Goal: Task Accomplishment & Management: Manage account settings

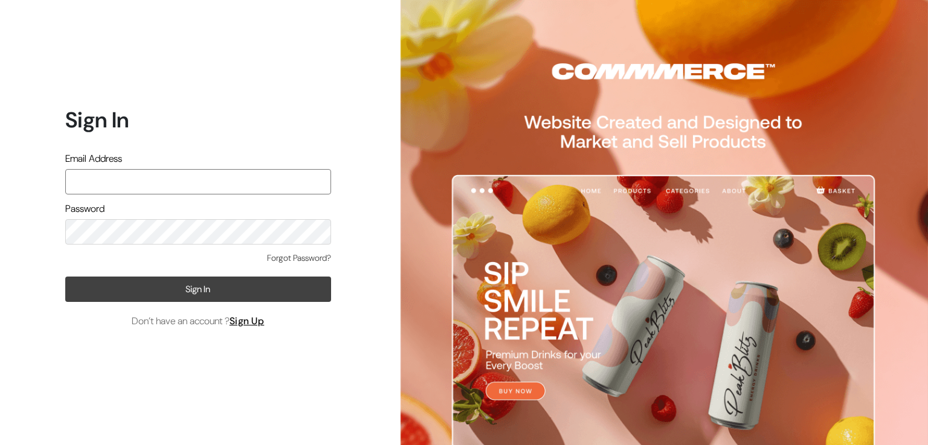
type input "aadhira.jewellery21@gmail.com"
click at [146, 295] on button "Sign In" at bounding box center [198, 289] width 266 height 25
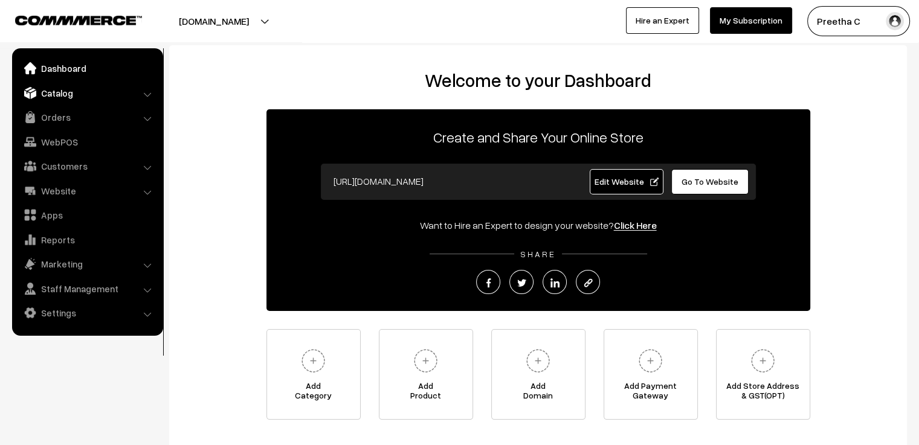
click at [60, 97] on link "Catalog" at bounding box center [87, 93] width 144 height 22
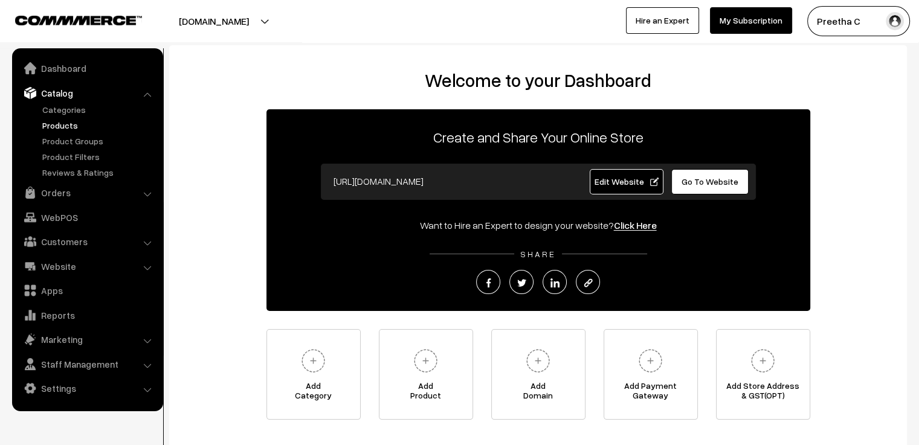
click at [54, 126] on link "Products" at bounding box center [99, 125] width 120 height 13
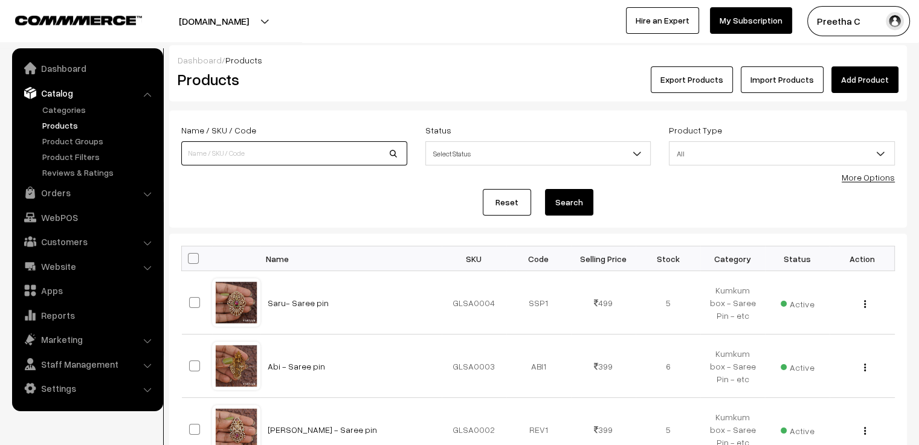
click at [269, 149] on input at bounding box center [294, 153] width 226 height 24
type input "mon"
click at [545, 189] on button "Search" at bounding box center [569, 202] width 48 height 27
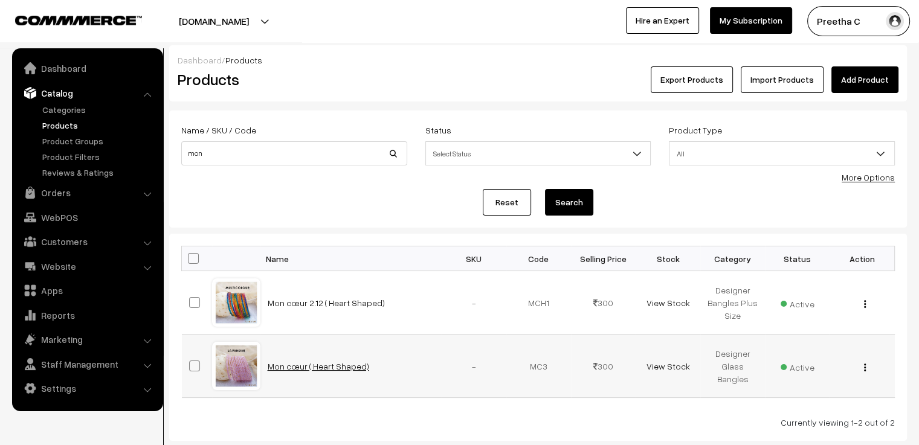
click at [307, 364] on link "Mon cœur ( Heart Shaped)" at bounding box center [318, 366] width 101 height 10
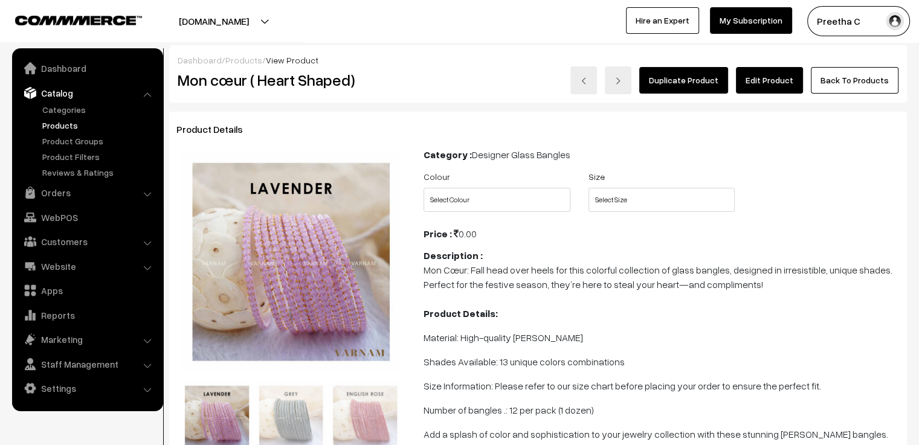
click at [777, 72] on link "Edit Product" at bounding box center [769, 80] width 67 height 27
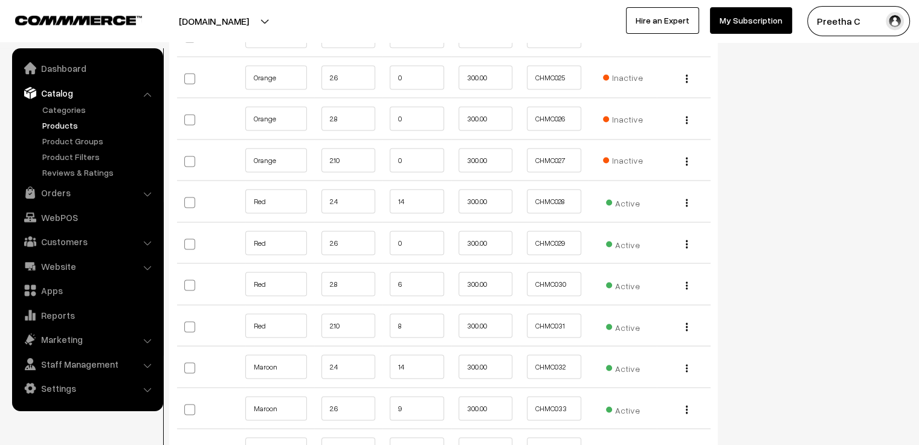
scroll to position [2416, 0]
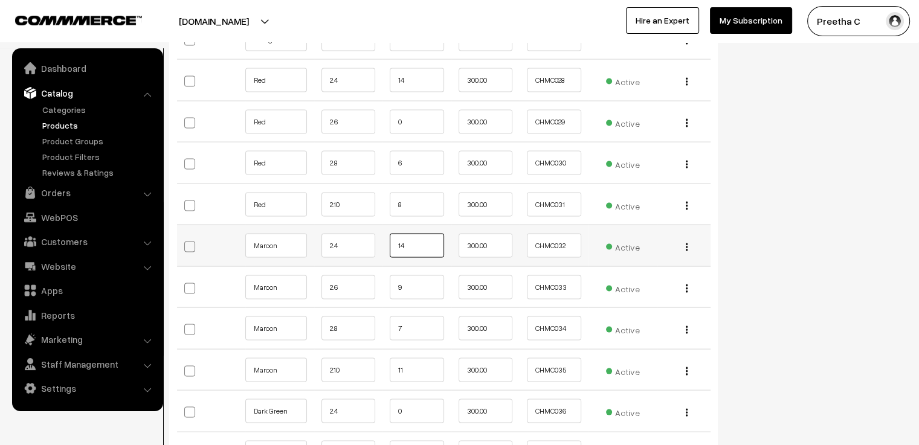
click at [419, 234] on input "14" at bounding box center [417, 246] width 54 height 24
type input "12"
click at [411, 316] on input "7" at bounding box center [417, 328] width 54 height 24
type input "6"
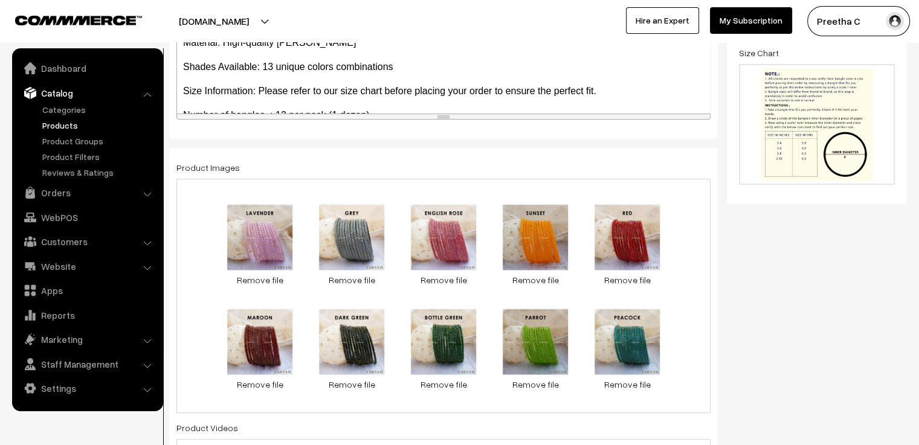
scroll to position [0, 0]
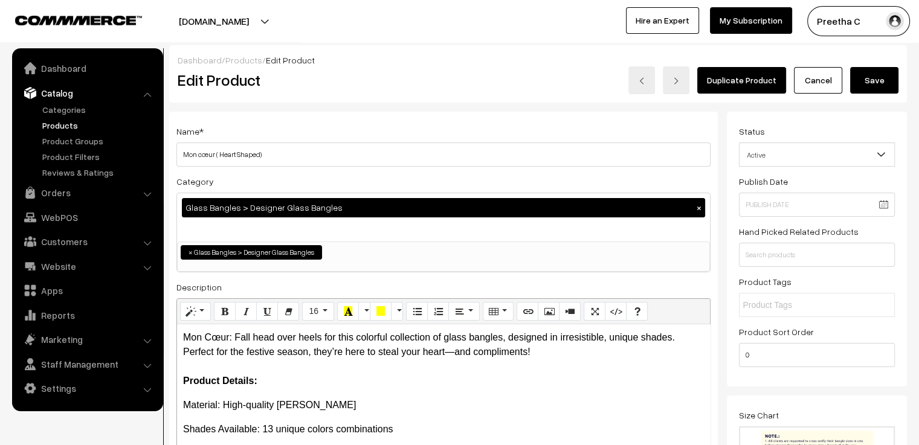
click at [879, 77] on button "Save" at bounding box center [874, 80] width 48 height 27
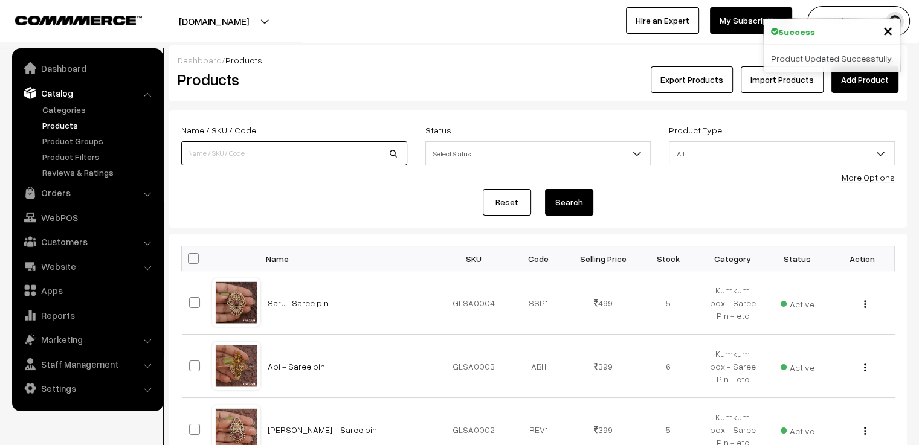
click at [290, 154] on input at bounding box center [294, 153] width 226 height 24
type input "[PERSON_NAME]"
click at [545, 189] on button "Search" at bounding box center [569, 202] width 48 height 27
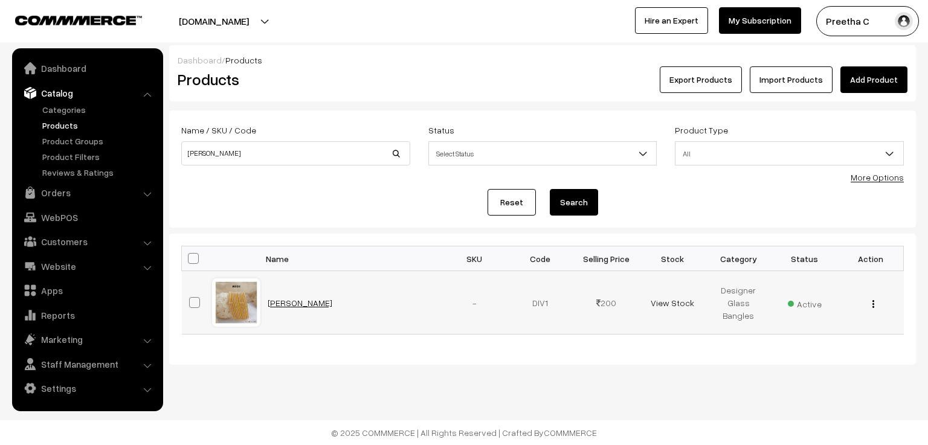
click at [272, 305] on link "Divyanshi" at bounding box center [300, 303] width 65 height 10
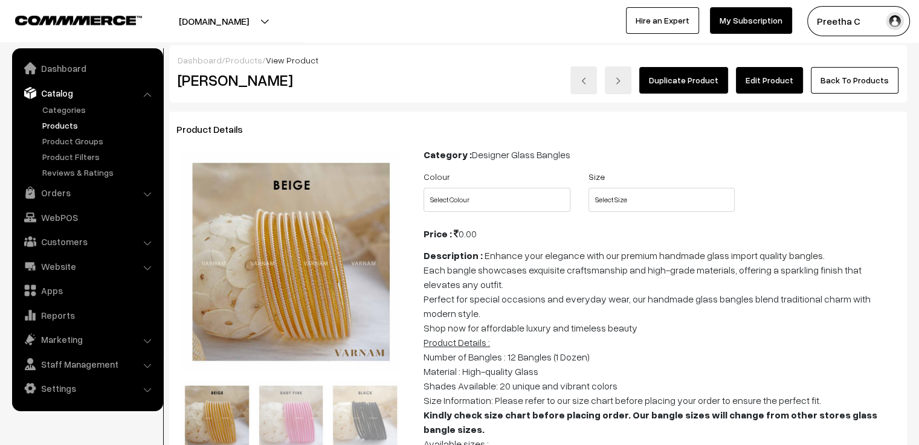
click at [789, 84] on link "Edit Product" at bounding box center [769, 80] width 67 height 27
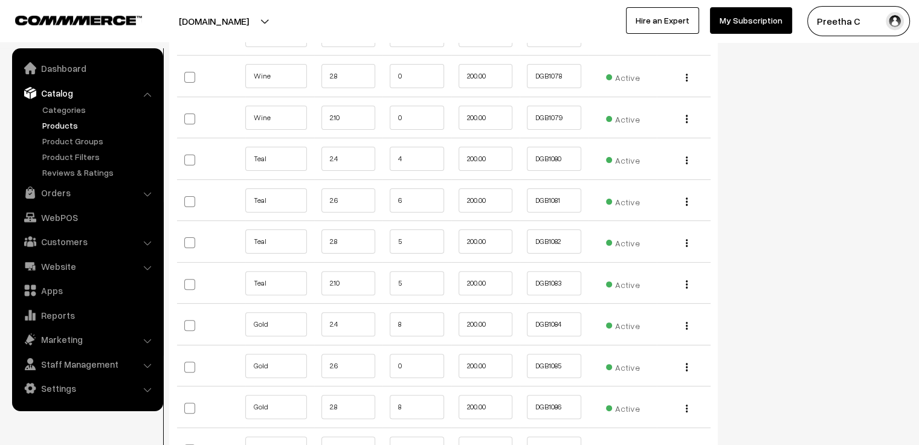
scroll to position [4967, 0]
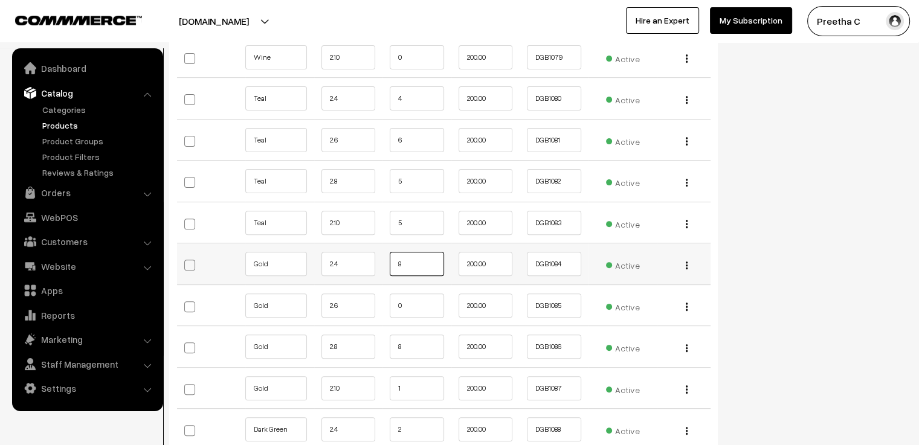
click at [413, 252] on input "8" at bounding box center [417, 264] width 54 height 24
type input "6"
click at [409, 335] on input "8" at bounding box center [417, 347] width 54 height 24
type input "7"
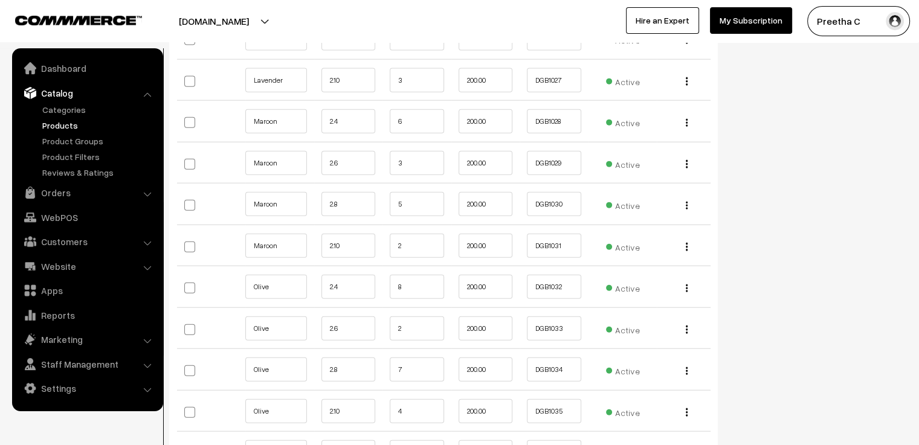
scroll to position [2732, 0]
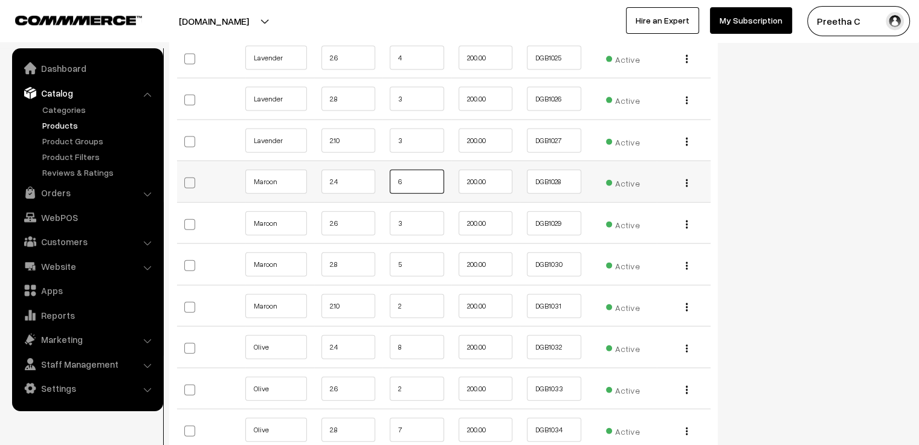
drag, startPoint x: 419, startPoint y: 165, endPoint x: 390, endPoint y: 172, distance: 29.9
click at [390, 172] on input "6" at bounding box center [417, 182] width 54 height 24
type input "4"
drag, startPoint x: 418, startPoint y: 252, endPoint x: 386, endPoint y: 242, distance: 33.6
click at [386, 244] on td "5" at bounding box center [416, 265] width 69 height 42
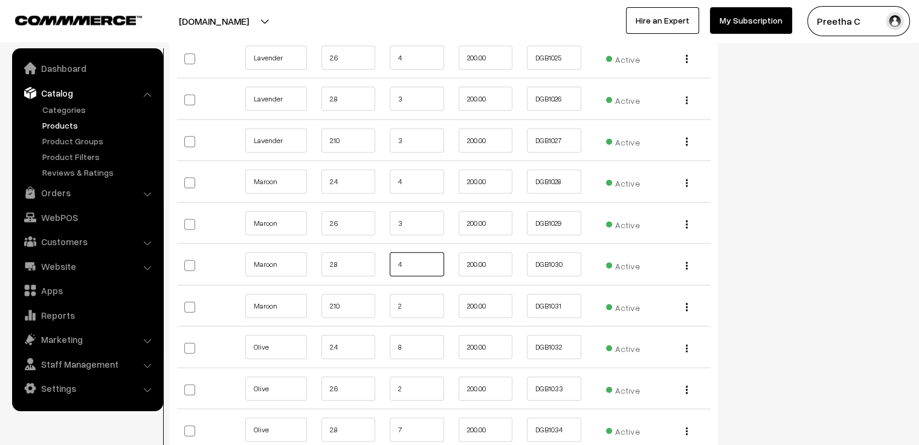
type input "4"
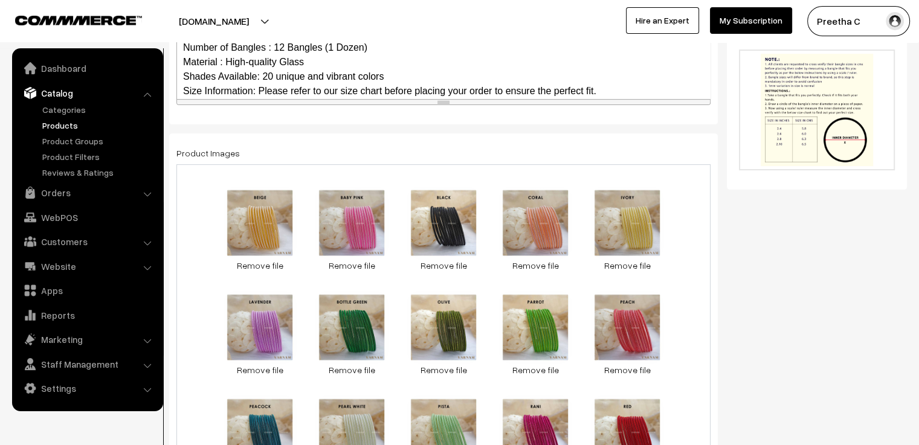
scroll to position [0, 0]
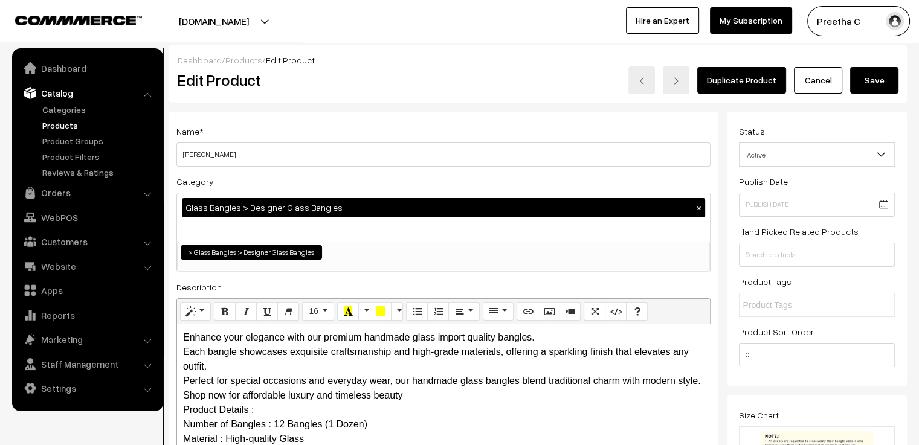
click at [864, 85] on button "Save" at bounding box center [874, 80] width 48 height 27
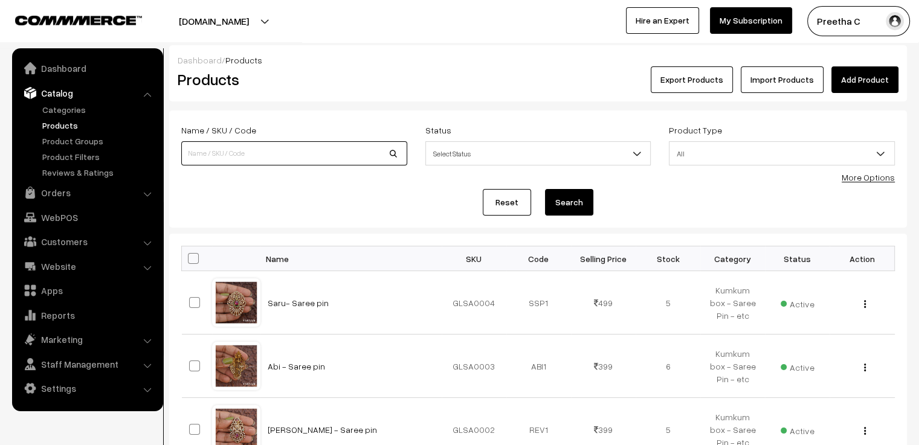
click at [272, 161] on input at bounding box center [294, 153] width 226 height 24
type input "yaashvi"
click at [545, 189] on button "Search" at bounding box center [569, 202] width 48 height 27
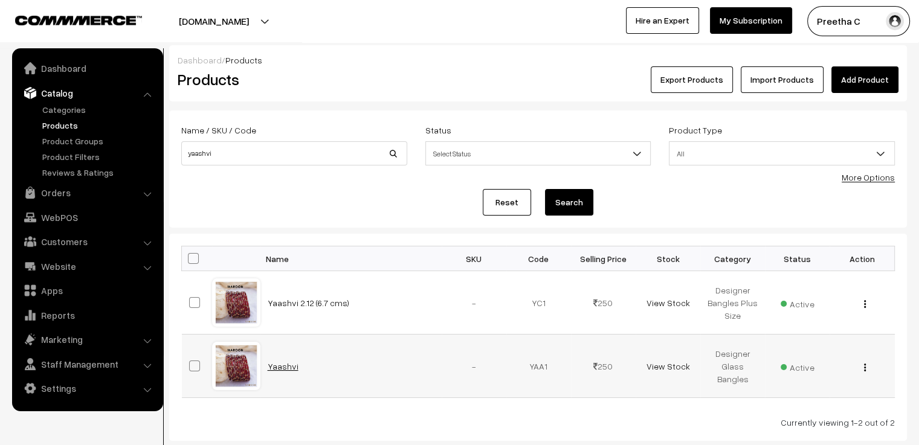
click at [277, 364] on link "Yaashvi" at bounding box center [283, 366] width 31 height 10
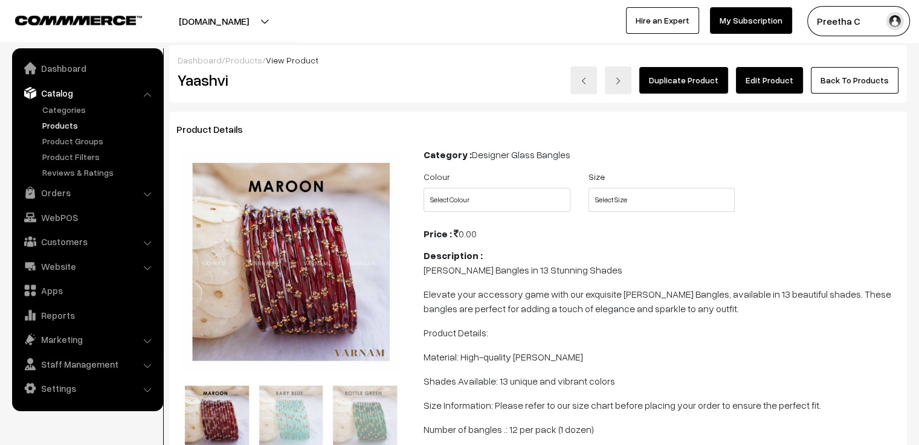
click at [772, 83] on link "Edit Product" at bounding box center [769, 80] width 67 height 27
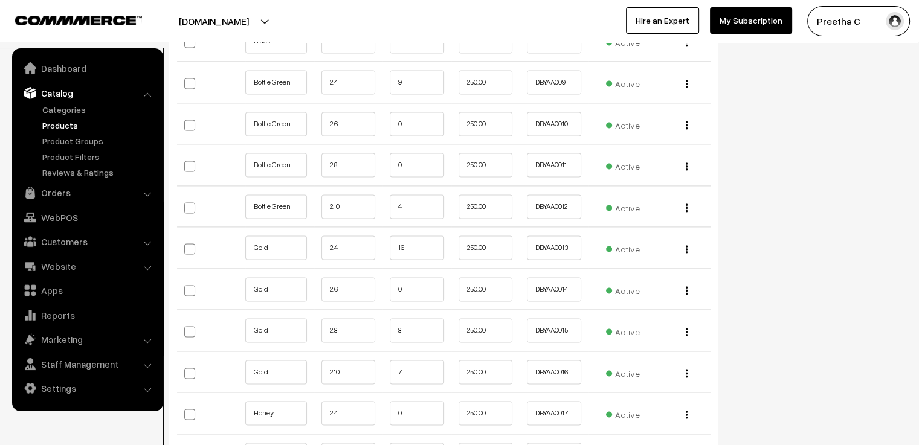
scroll to position [1752, 0]
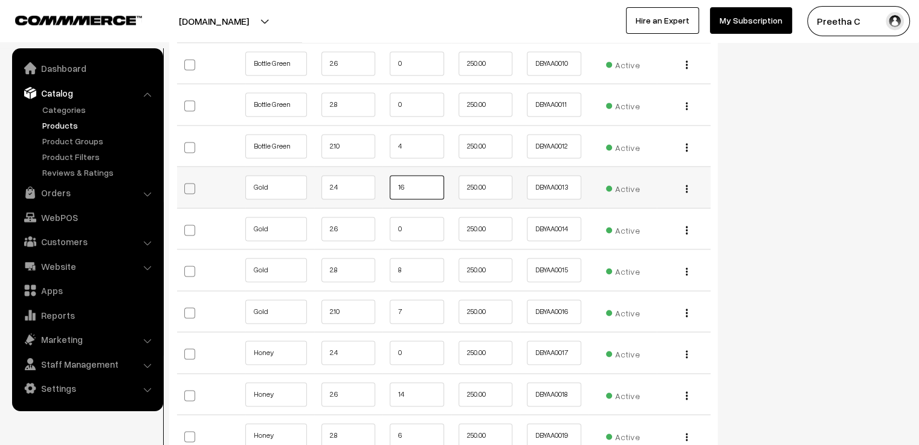
click at [410, 175] on input "16" at bounding box center [417, 187] width 54 height 24
type input "14"
click at [408, 258] on input "8" at bounding box center [417, 270] width 54 height 24
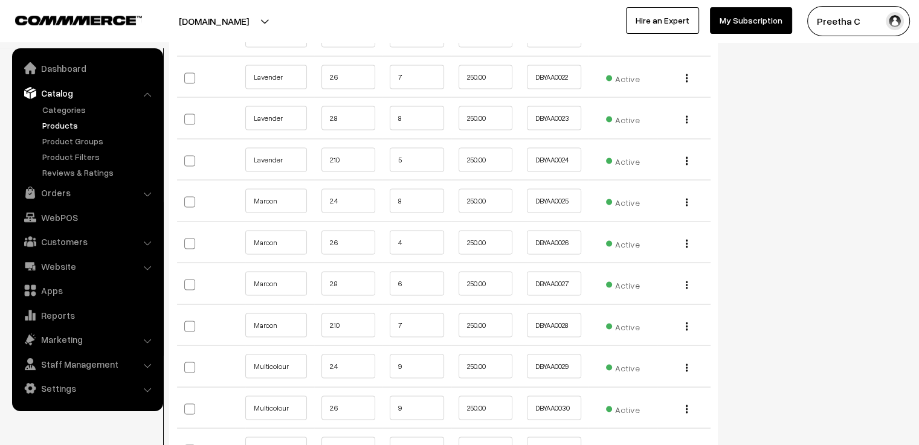
scroll to position [2295, 0]
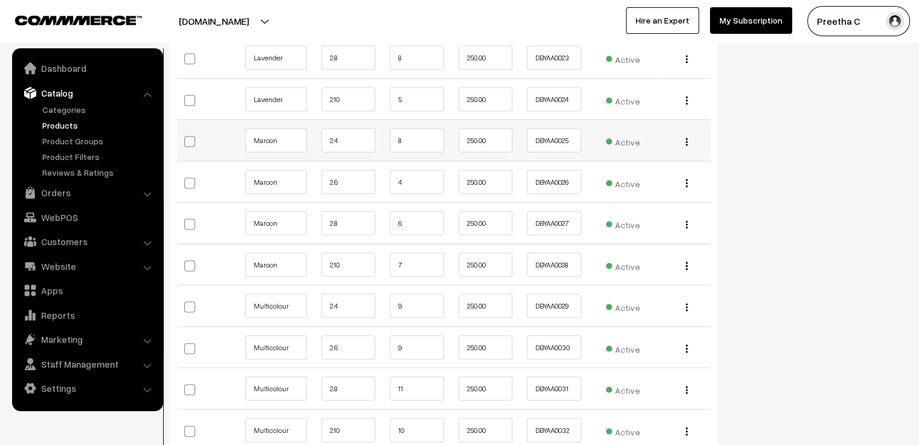
type input "7"
click at [412, 128] on input "8" at bounding box center [417, 140] width 54 height 24
type input "6"
click at [409, 213] on input "6" at bounding box center [417, 223] width 54 height 24
type input "5"
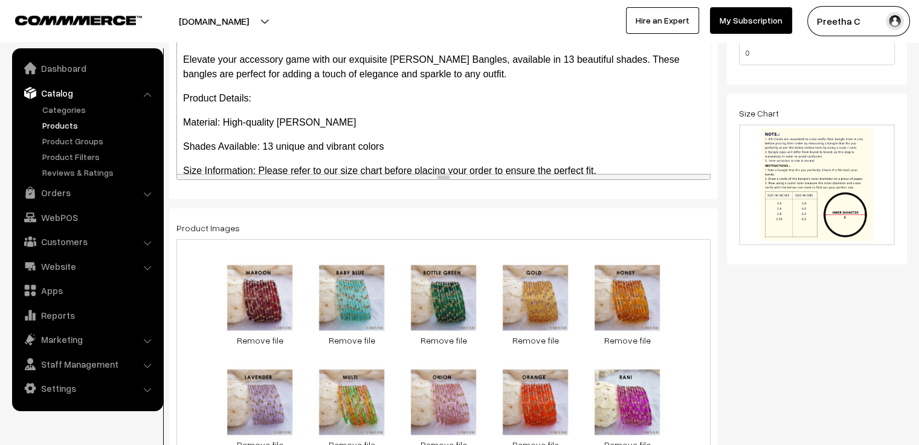
scroll to position [0, 0]
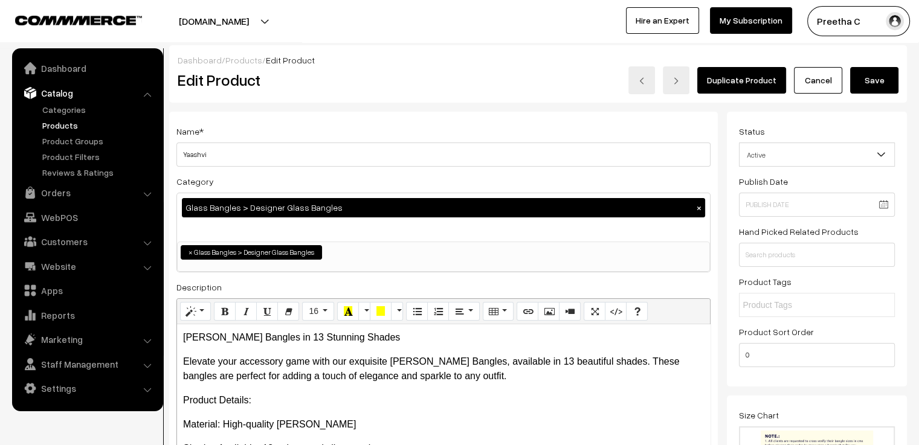
click at [870, 80] on button "Save" at bounding box center [874, 80] width 48 height 27
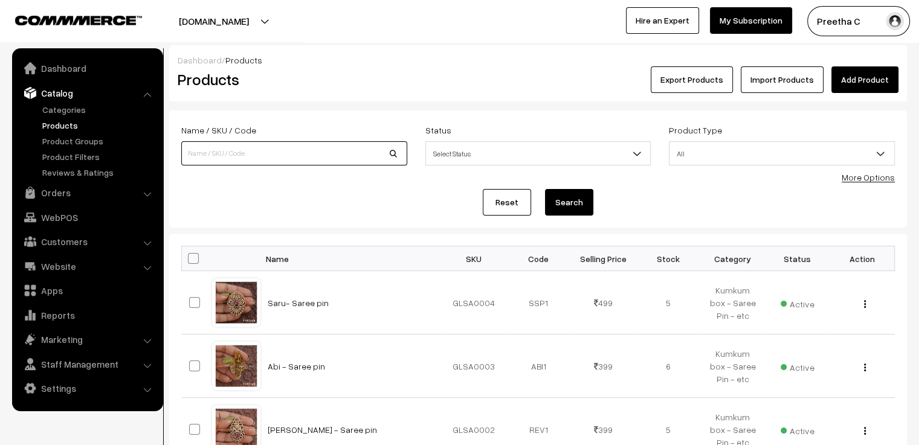
click at [321, 152] on input at bounding box center [294, 153] width 226 height 24
type input "aaradhana"
click at [545, 189] on button "Search" at bounding box center [569, 202] width 48 height 27
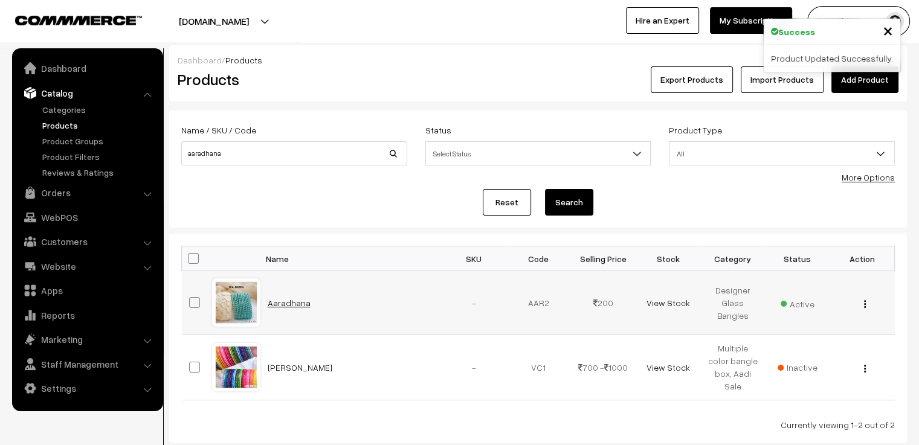
click at [289, 304] on link "Aaradhana" at bounding box center [289, 303] width 43 height 10
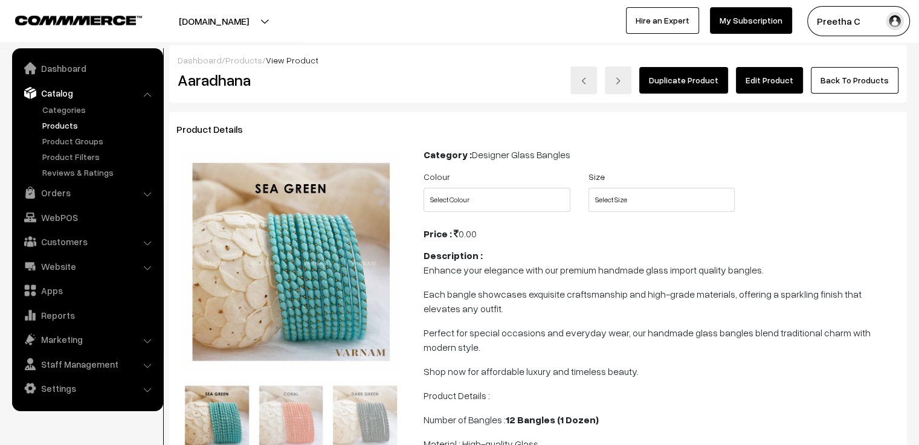
click at [764, 82] on link "Edit Product" at bounding box center [769, 80] width 67 height 27
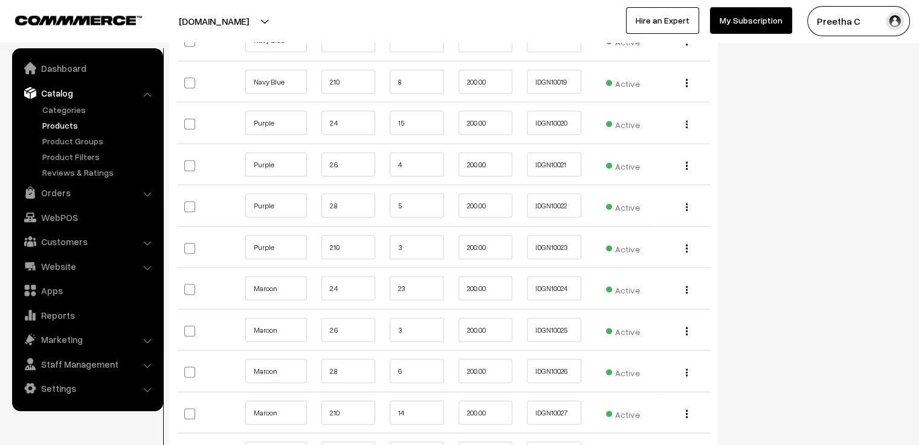
scroll to position [2416, 0]
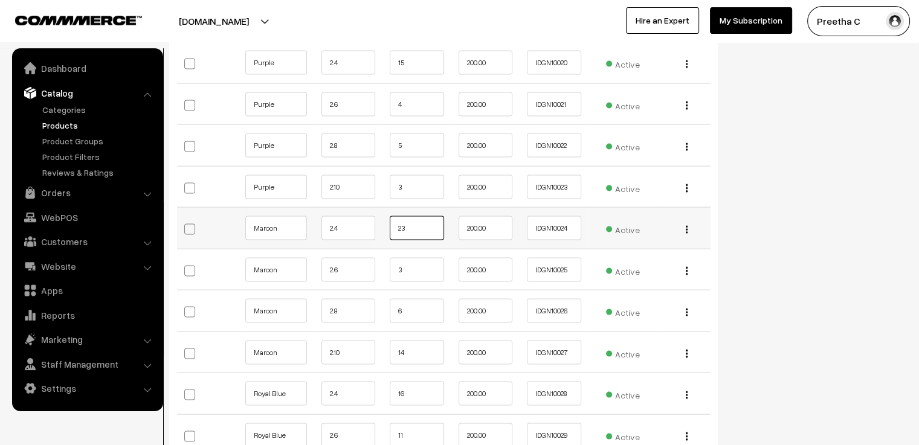
click at [421, 217] on input "23" at bounding box center [417, 228] width 54 height 24
type input "21"
click at [410, 299] on input "6" at bounding box center [417, 311] width 54 height 24
type input "5"
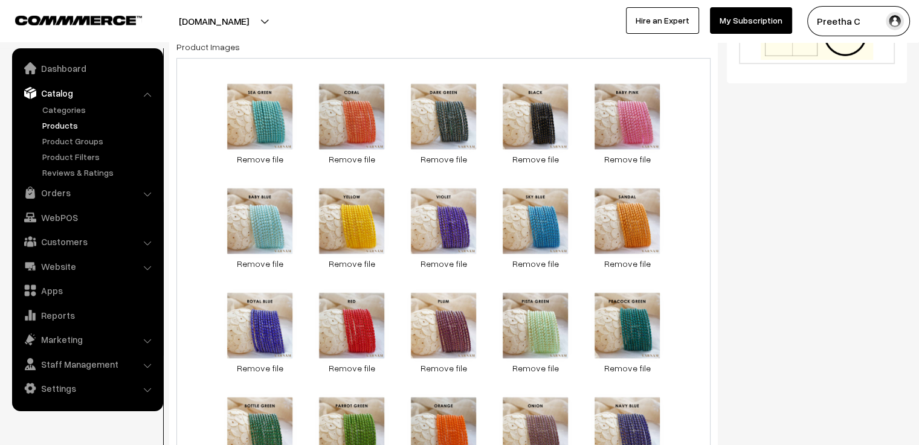
scroll to position [0, 0]
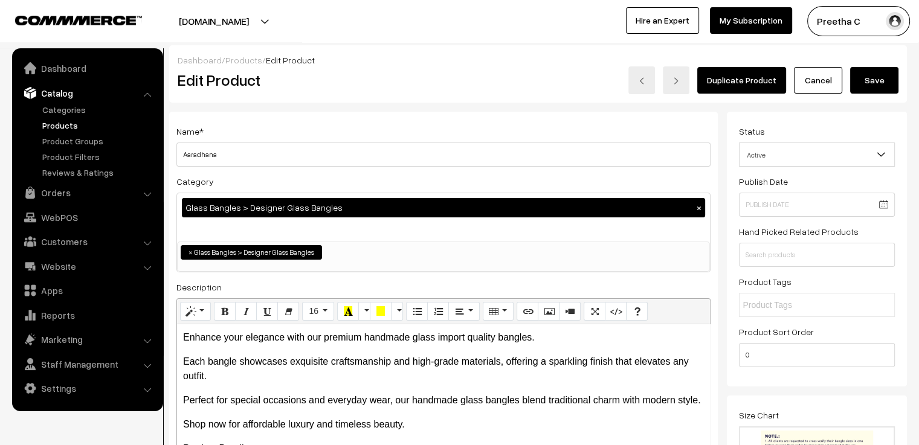
click at [883, 88] on button "Save" at bounding box center [874, 80] width 48 height 27
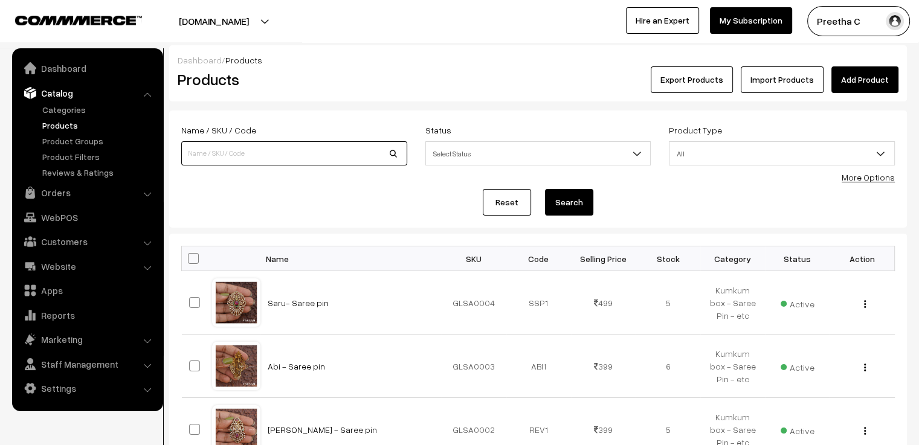
click at [290, 154] on input at bounding box center [294, 153] width 226 height 24
type input "yukthi"
click at [545, 189] on button "Search" at bounding box center [569, 202] width 48 height 27
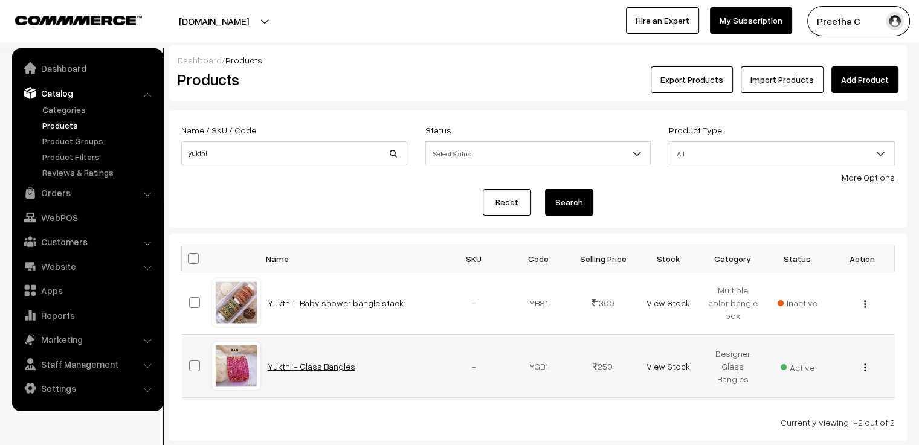
click at [316, 368] on link "Yukthi - Glass Bangles" at bounding box center [312, 366] width 88 height 10
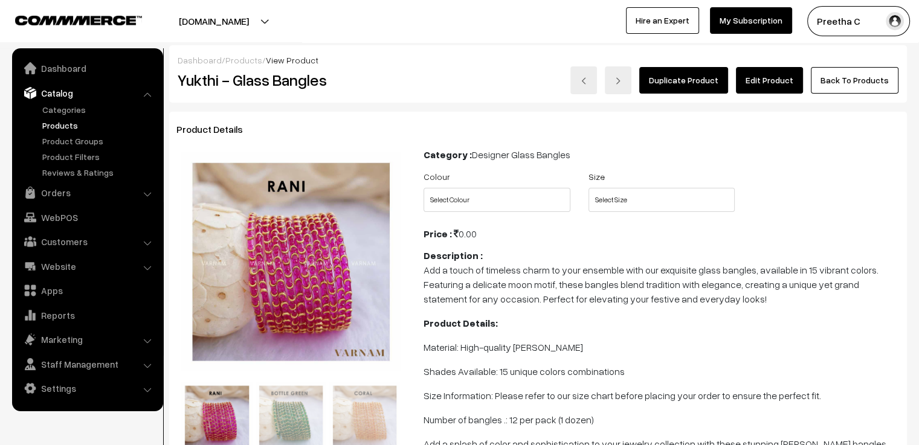
click at [774, 77] on link "Edit Product" at bounding box center [769, 80] width 67 height 27
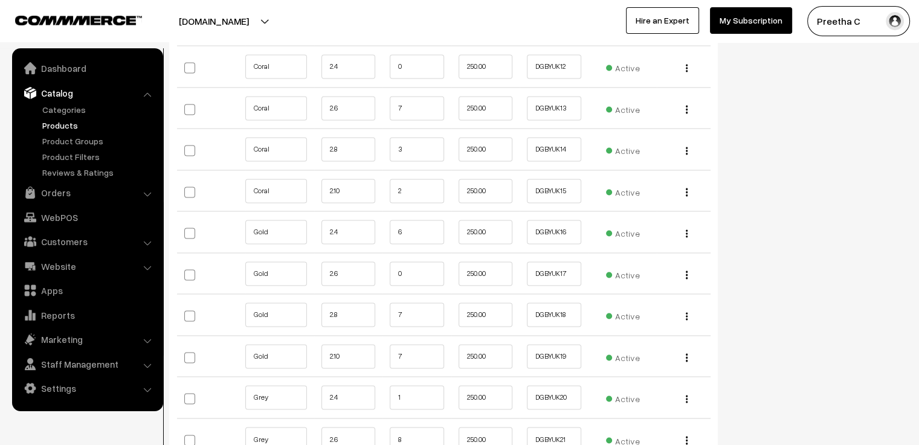
scroll to position [1933, 0]
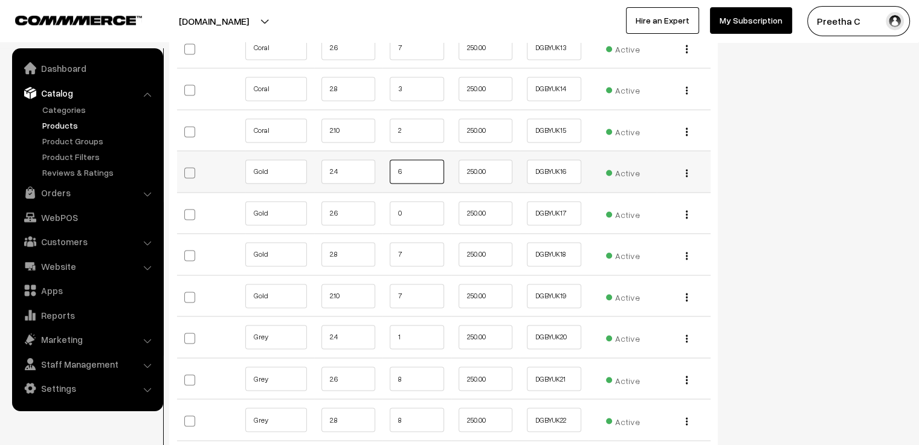
drag, startPoint x: 413, startPoint y: 150, endPoint x: 389, endPoint y: 161, distance: 26.3
click at [389, 161] on td "6" at bounding box center [416, 172] width 69 height 42
type input "4"
drag, startPoint x: 412, startPoint y: 235, endPoint x: 394, endPoint y: 242, distance: 19.5
click at [394, 242] on input "7" at bounding box center [417, 254] width 54 height 24
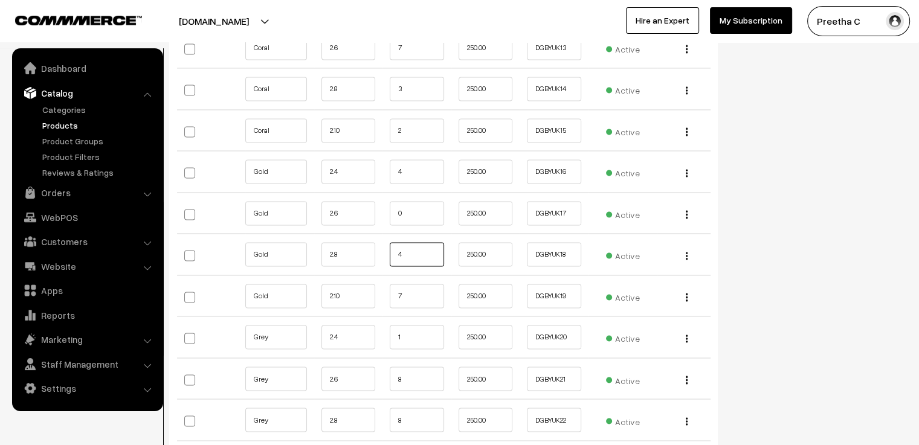
type input "4"
click at [781, 243] on div "Status Active Inactive Active Publish Date Product Type -- Select -- -- Select …" at bounding box center [821, 140] width 189 height 3923
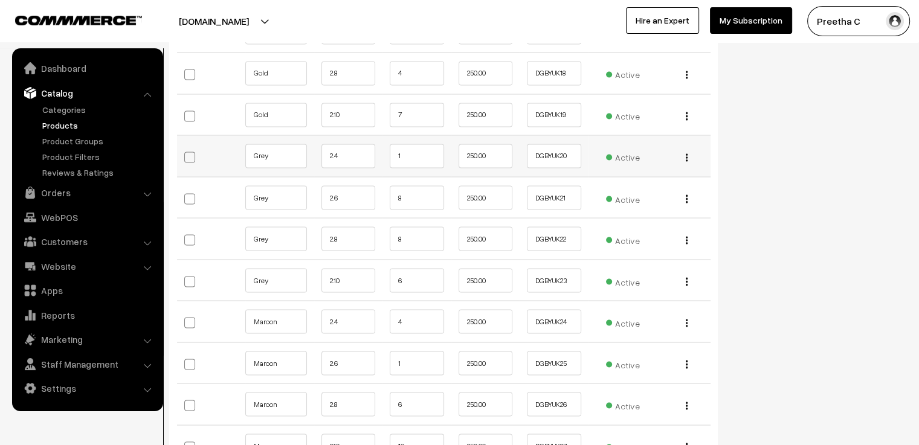
scroll to position [2174, 0]
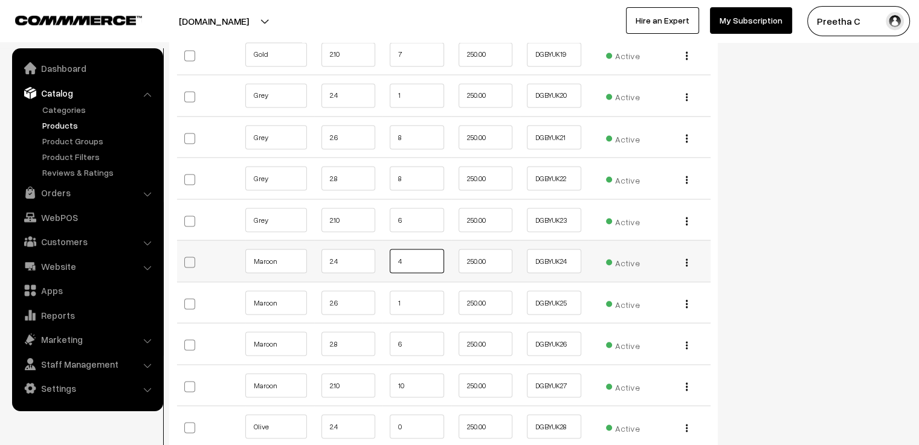
drag, startPoint x: 428, startPoint y: 242, endPoint x: 387, endPoint y: 247, distance: 41.4
click at [387, 247] on td "4" at bounding box center [416, 261] width 69 height 42
type input "2"
drag, startPoint x: 422, startPoint y: 329, endPoint x: 384, endPoint y: 328, distance: 38.1
click at [384, 328] on td "6" at bounding box center [416, 344] width 69 height 42
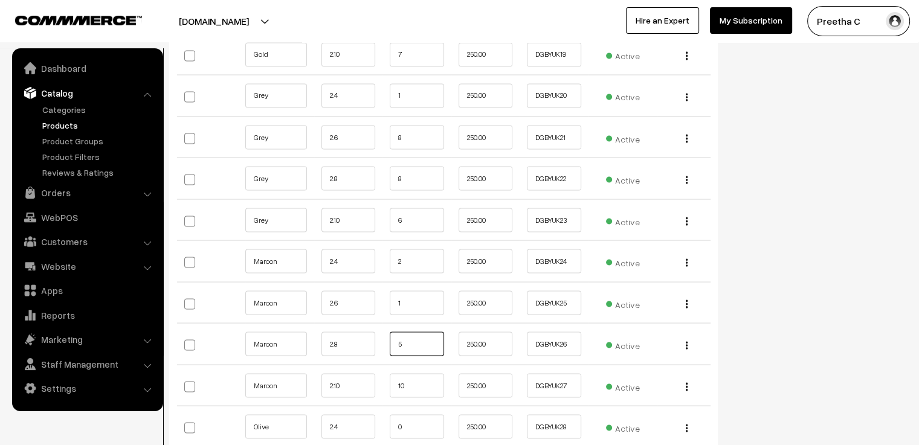
type input "5"
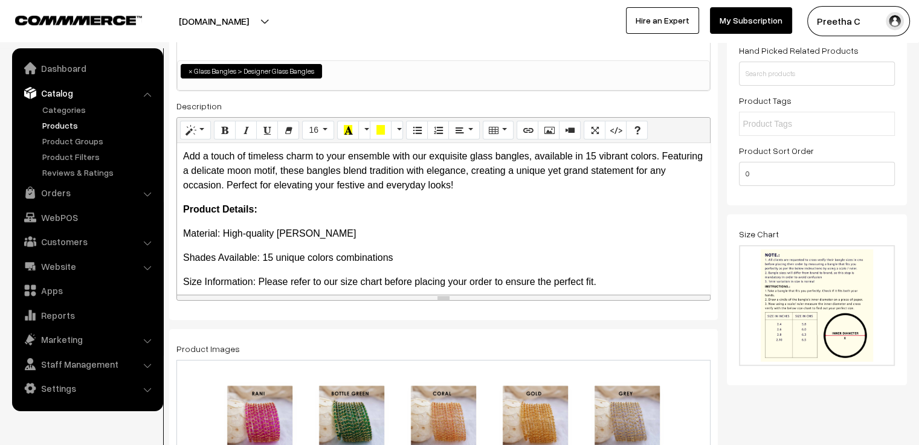
scroll to position [0, 0]
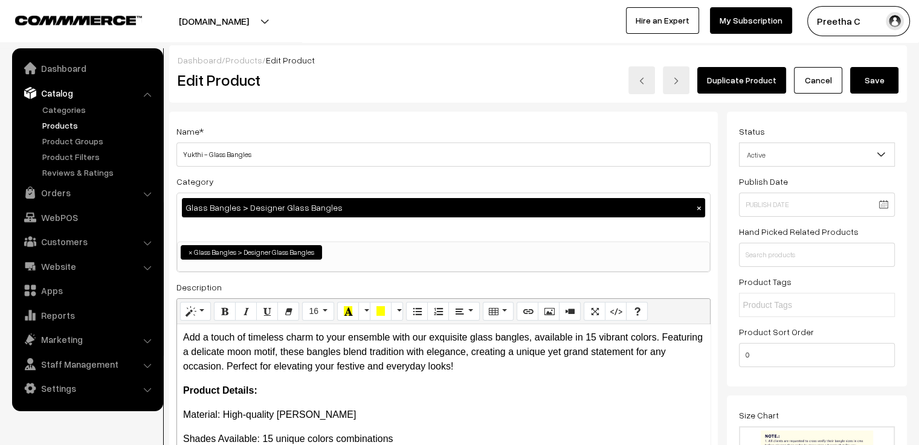
click at [872, 70] on button "Save" at bounding box center [874, 80] width 48 height 27
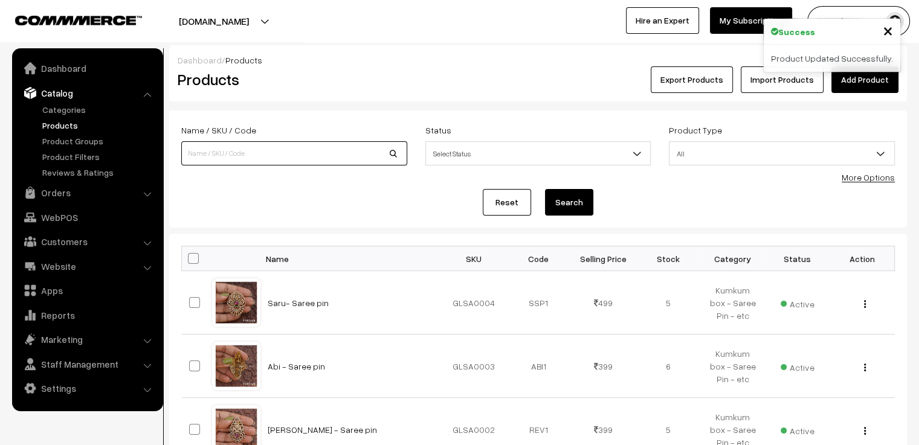
click at [331, 158] on input at bounding box center [294, 153] width 226 height 24
type input "ayra"
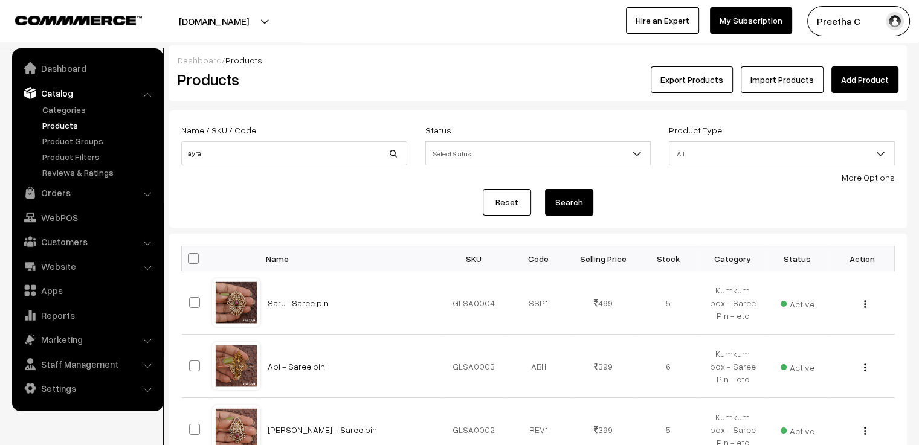
click at [581, 206] on button "Search" at bounding box center [569, 202] width 48 height 27
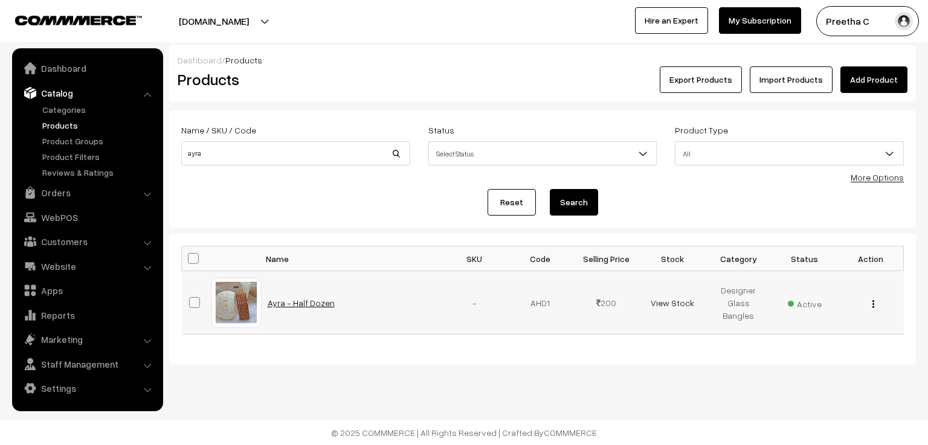
click at [303, 300] on link "Ayra - Half Dozen" at bounding box center [301, 303] width 67 height 10
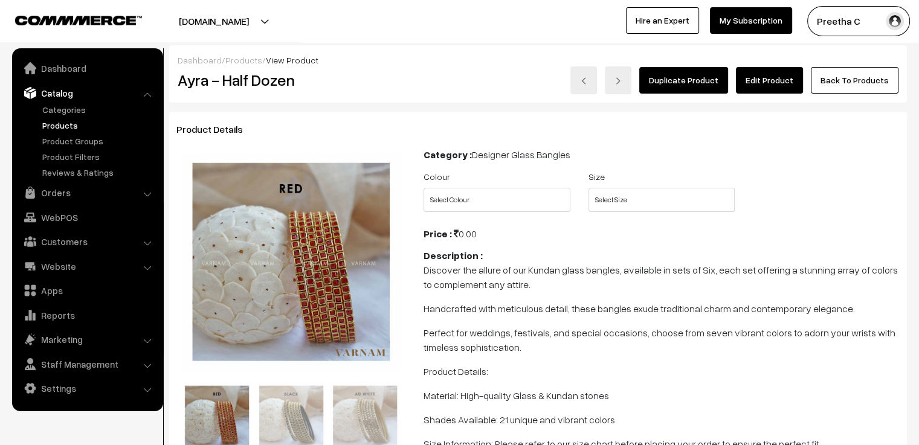
click at [769, 83] on link "Edit Product" at bounding box center [769, 80] width 67 height 27
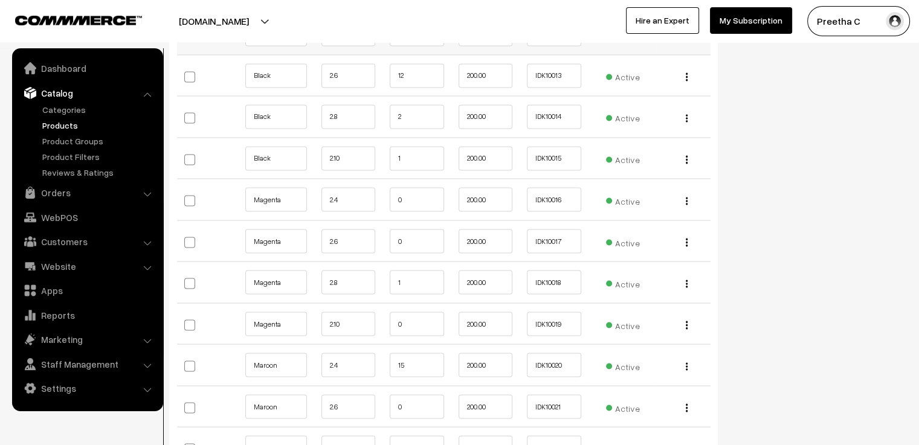
scroll to position [2174, 0]
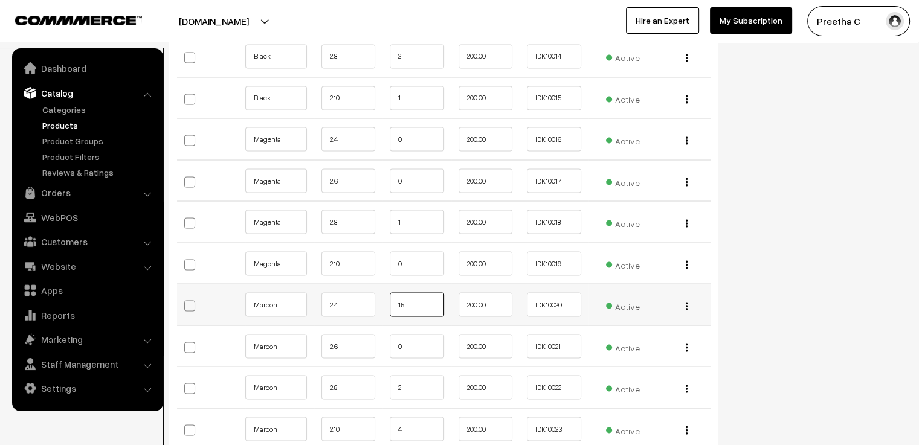
click at [416, 292] on input "15" at bounding box center [417, 304] width 54 height 24
type input "11"
click at [423, 375] on input "2" at bounding box center [417, 387] width 54 height 24
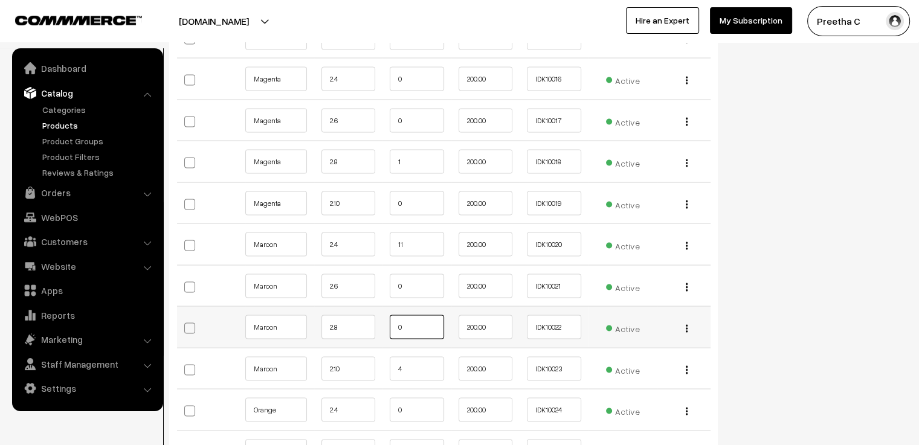
scroll to position [2295, 0]
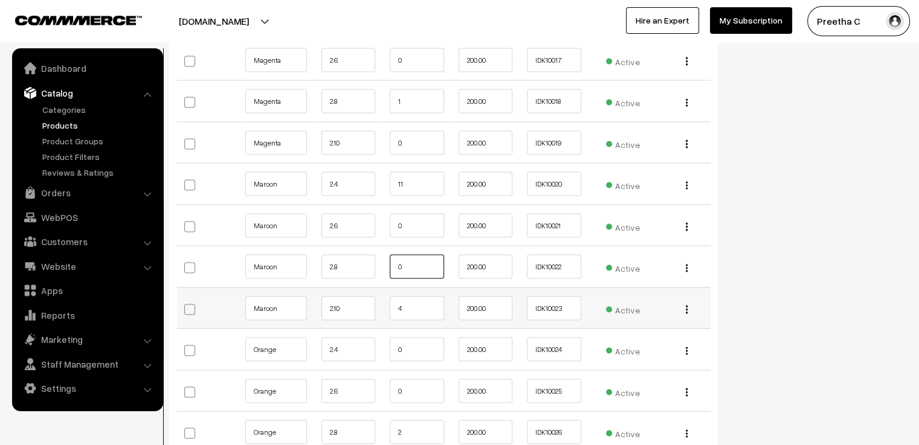
type input "0"
click at [412, 296] on input "4" at bounding box center [417, 308] width 54 height 24
drag, startPoint x: 407, startPoint y: 293, endPoint x: 385, endPoint y: 291, distance: 22.4
click at [385, 291] on td "4" at bounding box center [416, 308] width 69 height 42
type input "0"
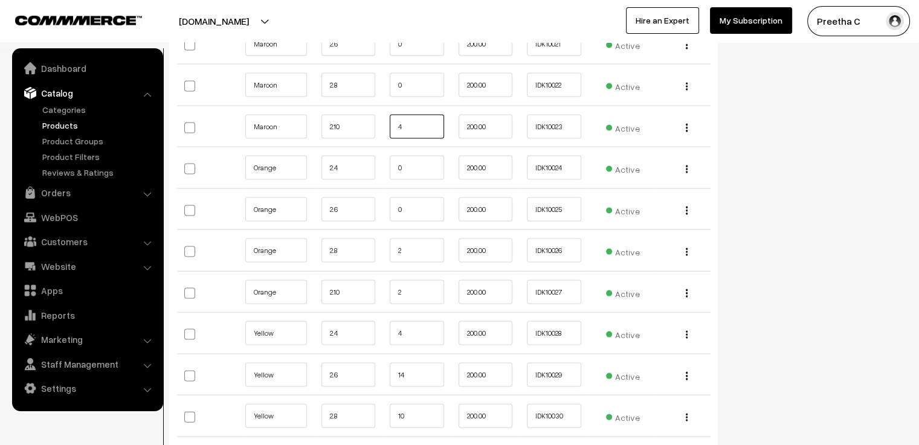
scroll to position [2416, 0]
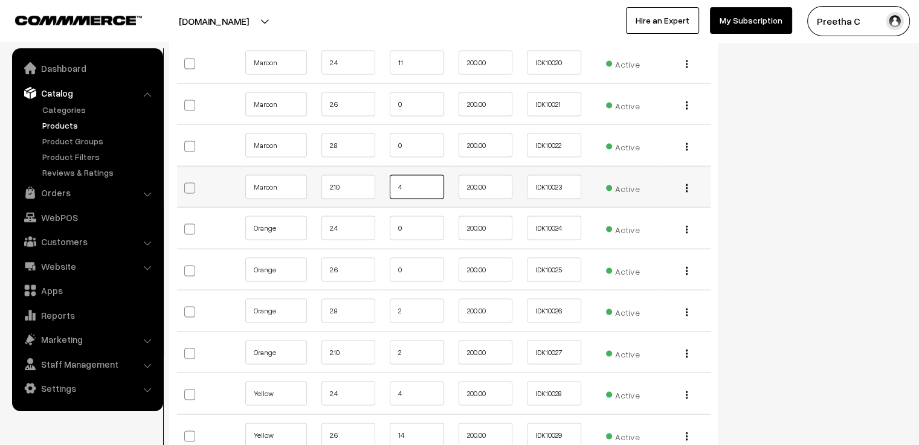
drag, startPoint x: 408, startPoint y: 167, endPoint x: 384, endPoint y: 166, distance: 23.6
click at [384, 166] on td "4" at bounding box center [416, 187] width 69 height 42
type input "2"
click at [785, 217] on div "Status Active Inactive Active Publish Date Product Type -- Select -- -- Select …" at bounding box center [821, 424] width 189 height 5456
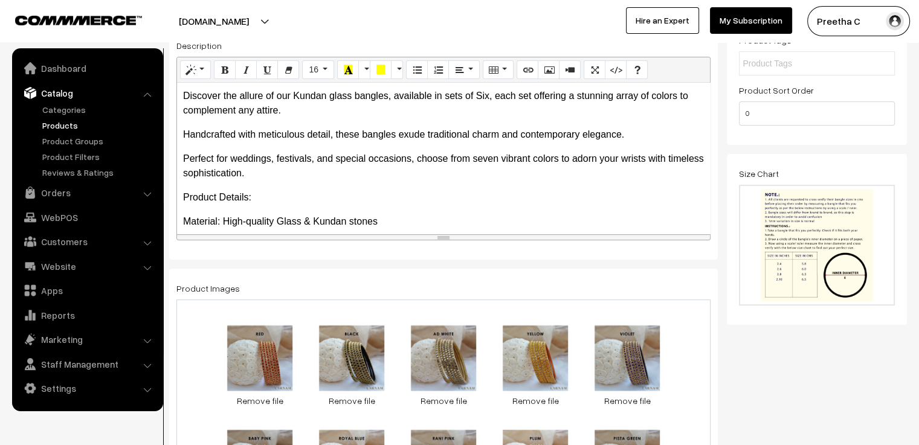
scroll to position [0, 0]
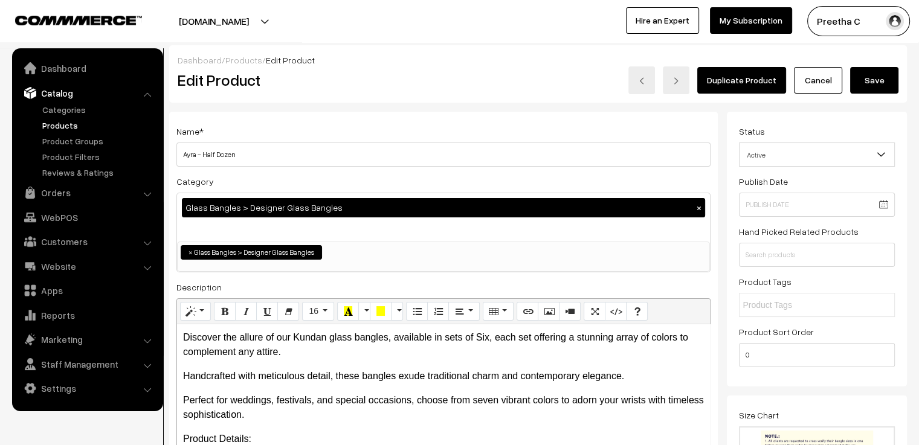
click at [887, 86] on button "Save" at bounding box center [874, 80] width 48 height 27
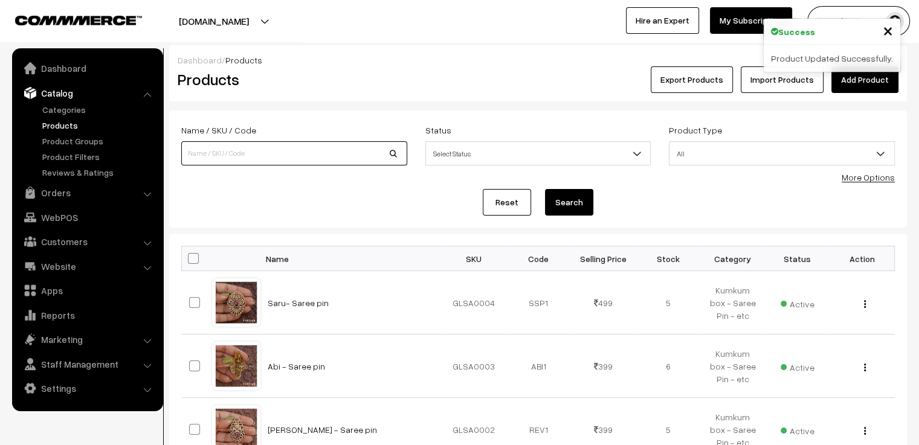
click at [326, 152] on input at bounding box center [294, 153] width 226 height 24
type input "roja"
click at [545, 189] on button "Search" at bounding box center [569, 202] width 48 height 27
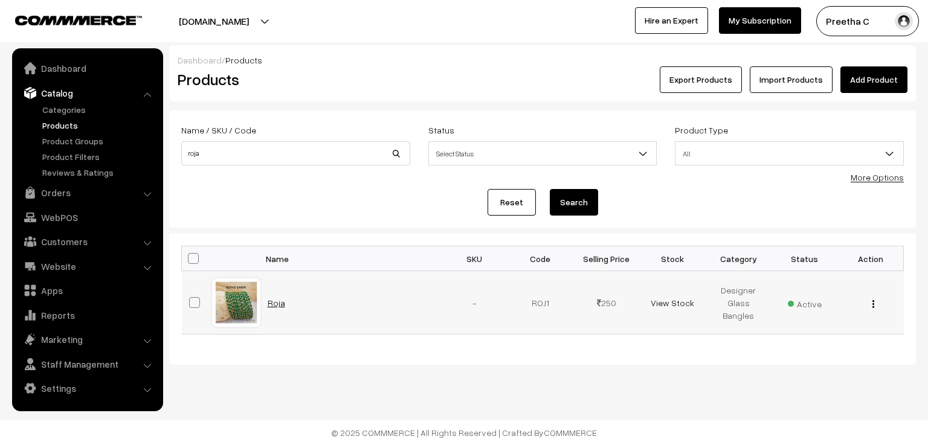
click at [269, 304] on link "Roja" at bounding box center [277, 303] width 18 height 10
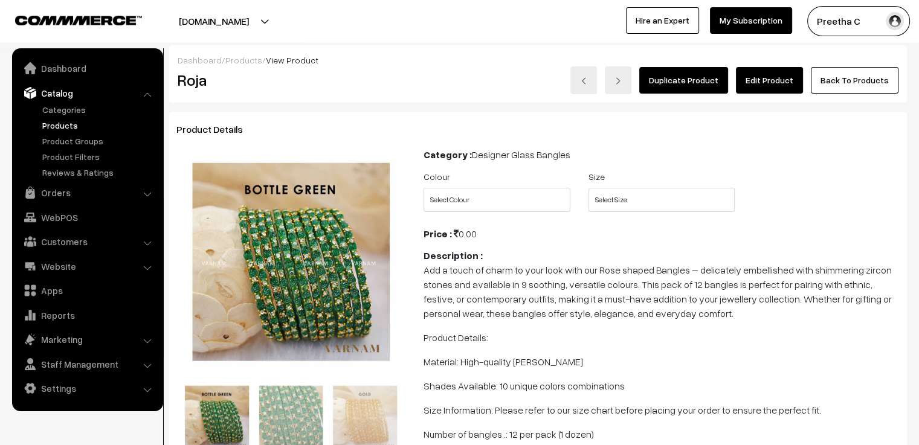
click at [789, 80] on link "Edit Product" at bounding box center [769, 80] width 67 height 27
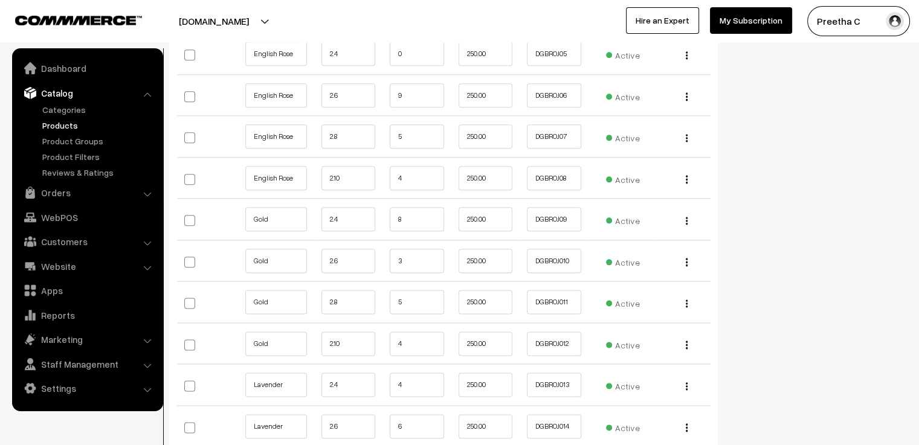
scroll to position [1510, 0]
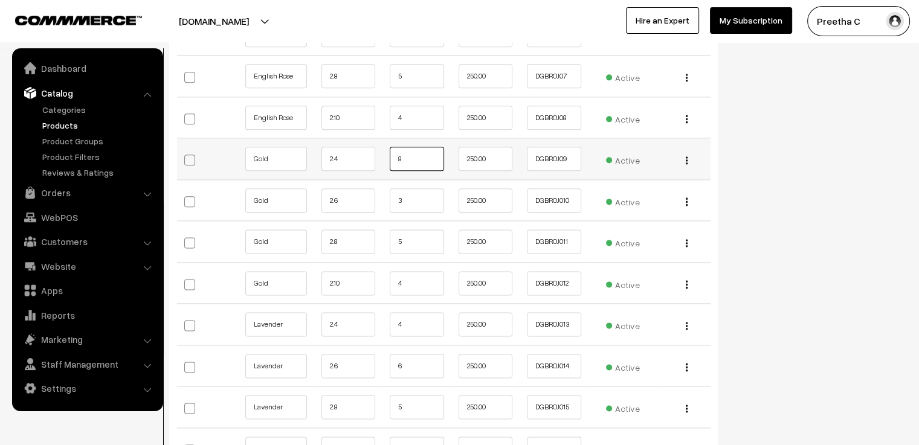
drag, startPoint x: 420, startPoint y: 147, endPoint x: 390, endPoint y: 146, distance: 30.2
click at [390, 147] on input "8" at bounding box center [417, 159] width 54 height 24
drag, startPoint x: 410, startPoint y: 189, endPoint x: 393, endPoint y: 185, distance: 16.7
click at [393, 188] on input "3" at bounding box center [417, 200] width 54 height 24
drag, startPoint x: 424, startPoint y: 144, endPoint x: 375, endPoint y: 144, distance: 48.9
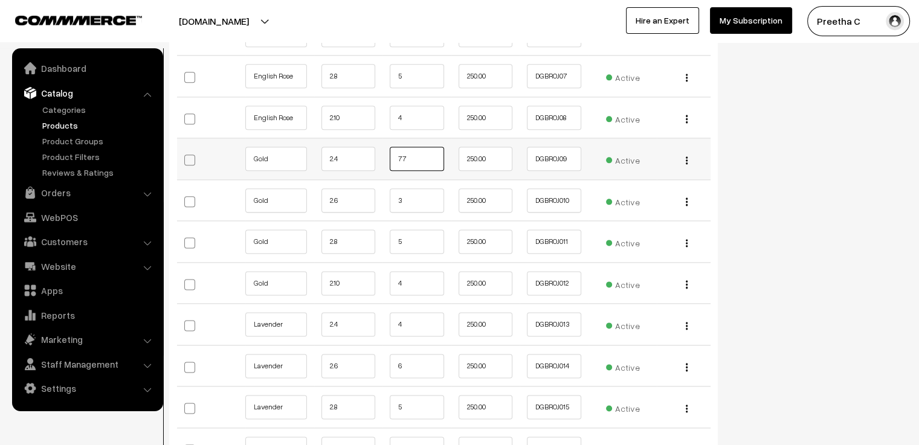
click at [375, 144] on tr "Gold 2.4 77 250.00 DGBROJ09 Active" at bounding box center [443, 159] width 533 height 42
type input "7"
drag, startPoint x: 408, startPoint y: 191, endPoint x: 395, endPoint y: 188, distance: 13.8
click at [395, 188] on input "3" at bounding box center [417, 200] width 54 height 24
type input "2"
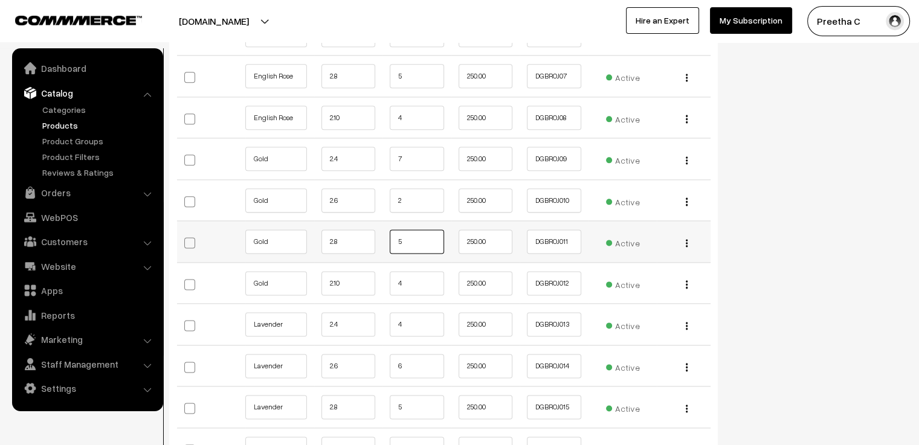
drag, startPoint x: 414, startPoint y: 226, endPoint x: 388, endPoint y: 220, distance: 26.5
click at [388, 221] on td "5" at bounding box center [416, 242] width 69 height 42
type input "4"
drag, startPoint x: 408, startPoint y: 268, endPoint x: 384, endPoint y: 265, distance: 24.3
click at [384, 265] on td "4" at bounding box center [416, 283] width 69 height 42
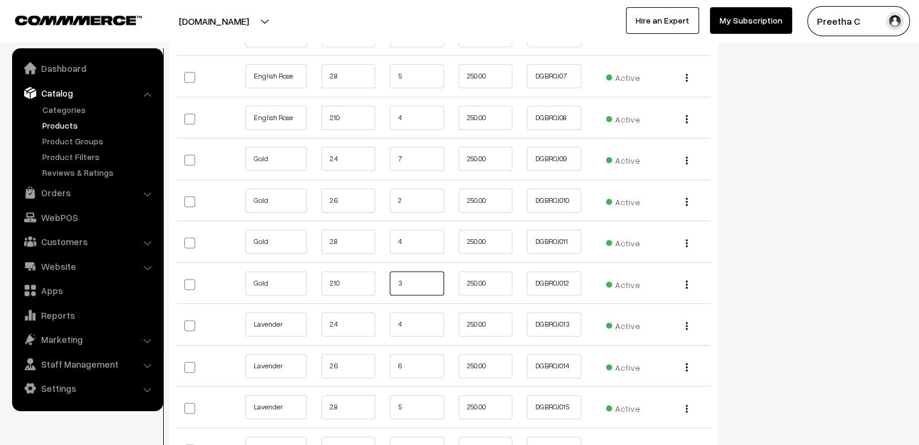
type input "3"
drag, startPoint x: 764, startPoint y: 231, endPoint x: 774, endPoint y: 228, distance: 10.9
click at [773, 228] on div "Status Active Inactive Active Publish Date Product Type -- Select -- -- Select …" at bounding box center [821, 14] width 189 height 2825
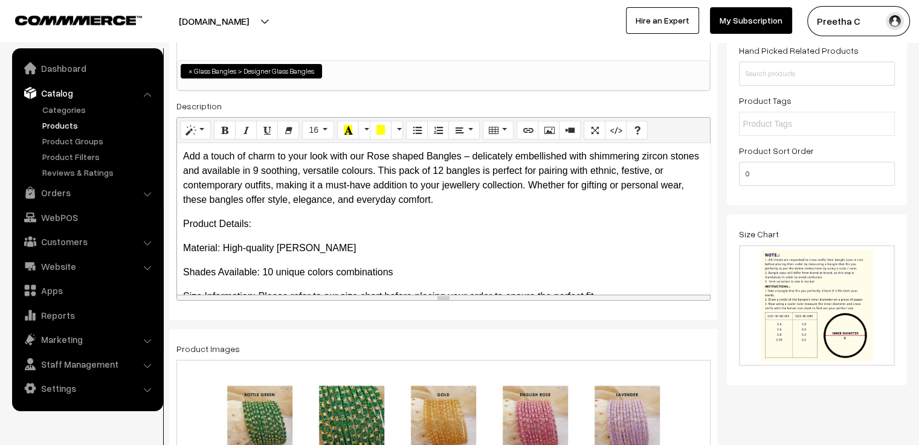
scroll to position [0, 0]
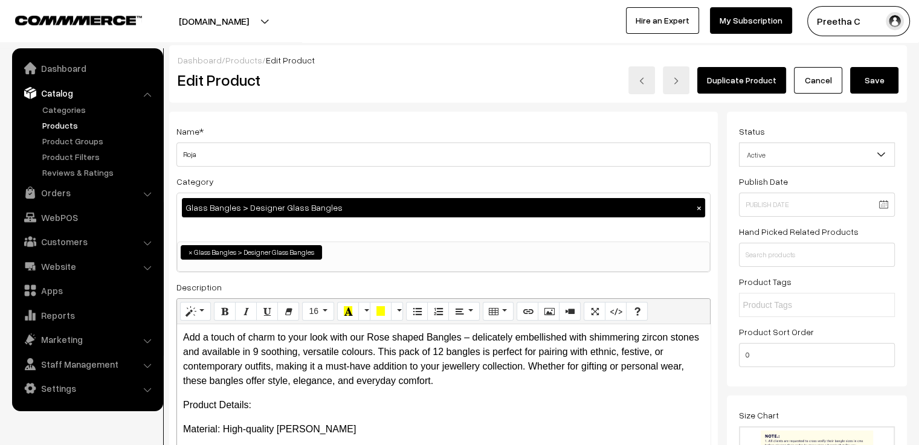
click at [862, 85] on button "Save" at bounding box center [874, 80] width 48 height 27
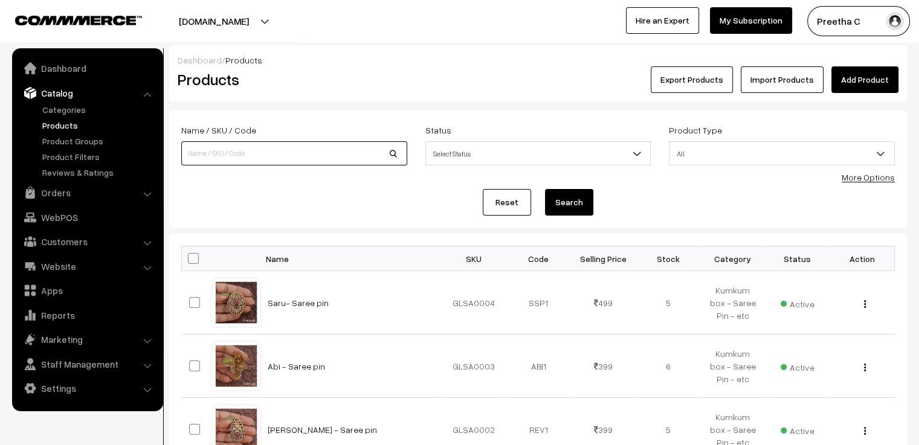
click at [254, 154] on input at bounding box center [294, 153] width 226 height 24
type input "ami"
click at [545, 189] on button "Search" at bounding box center [569, 202] width 48 height 27
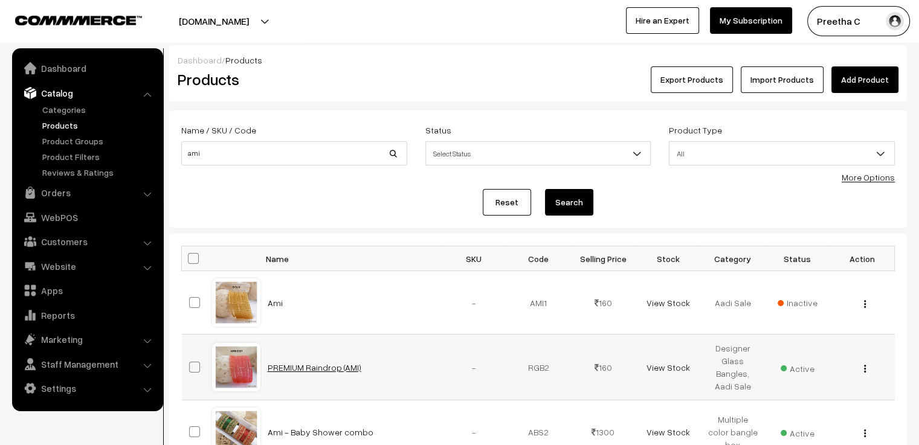
click at [297, 368] on link "PREMIUM Raindrop (AMI)" at bounding box center [315, 367] width 94 height 10
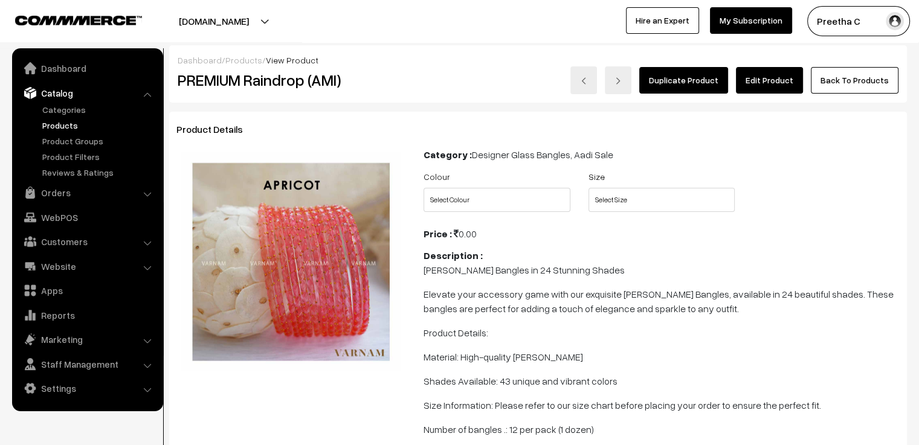
click at [773, 77] on link "Edit Product" at bounding box center [769, 80] width 67 height 27
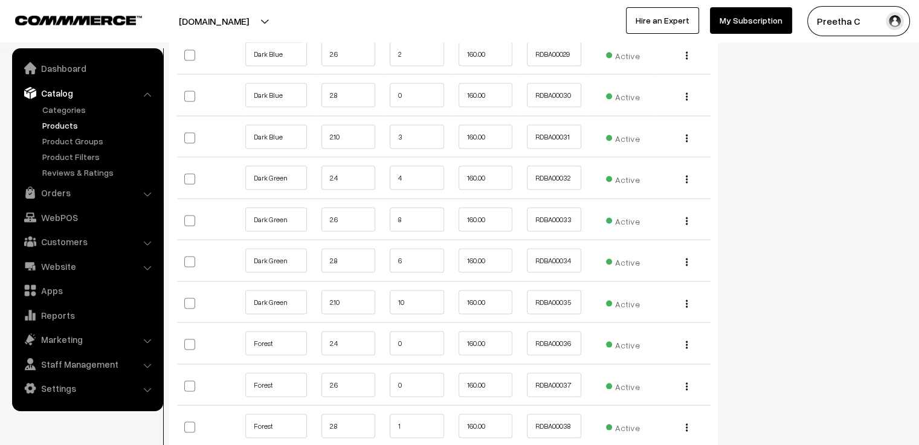
scroll to position [2718, 0]
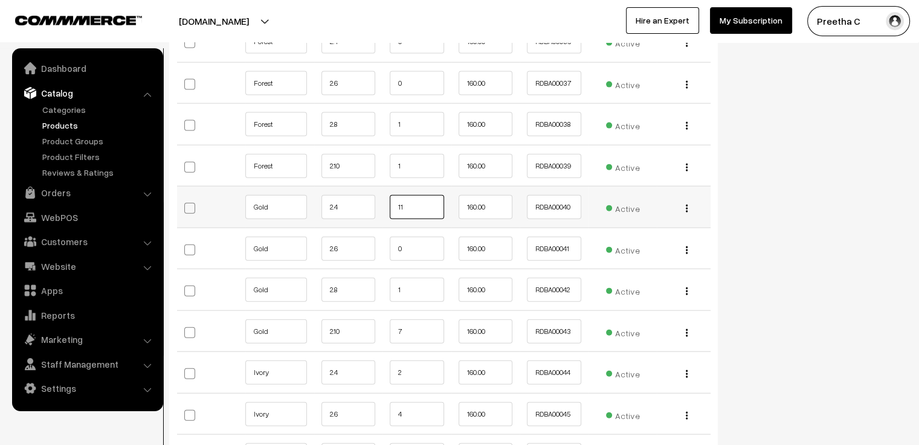
drag, startPoint x: 406, startPoint y: 199, endPoint x: 390, endPoint y: 202, distance: 17.3
click at [390, 202] on input "11" at bounding box center [417, 207] width 54 height 24
type input "9"
drag, startPoint x: 400, startPoint y: 287, endPoint x: 387, endPoint y: 283, distance: 14.5
click at [387, 283] on td "1" at bounding box center [416, 290] width 69 height 42
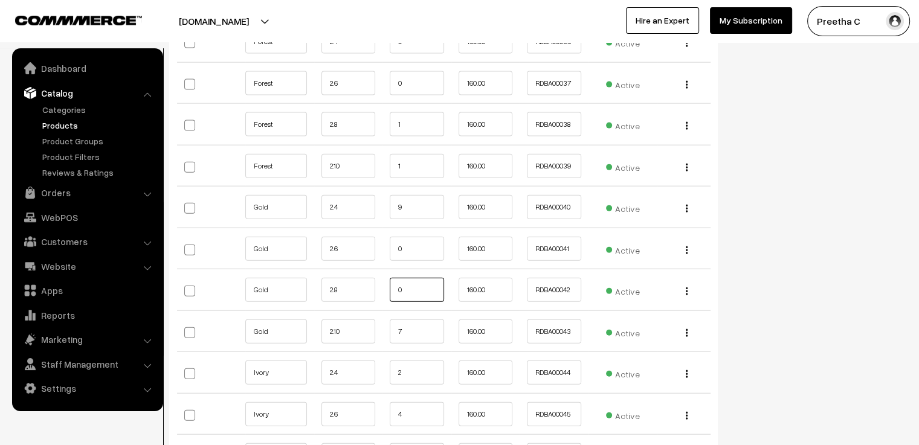
type input "0"
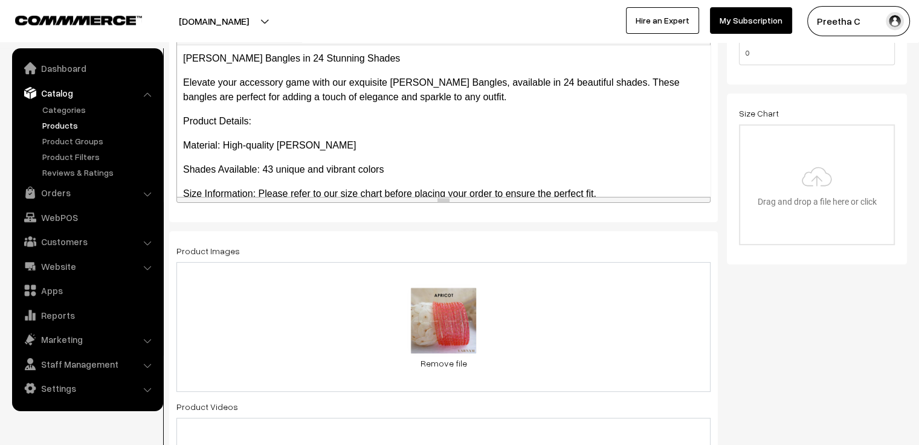
scroll to position [0, 0]
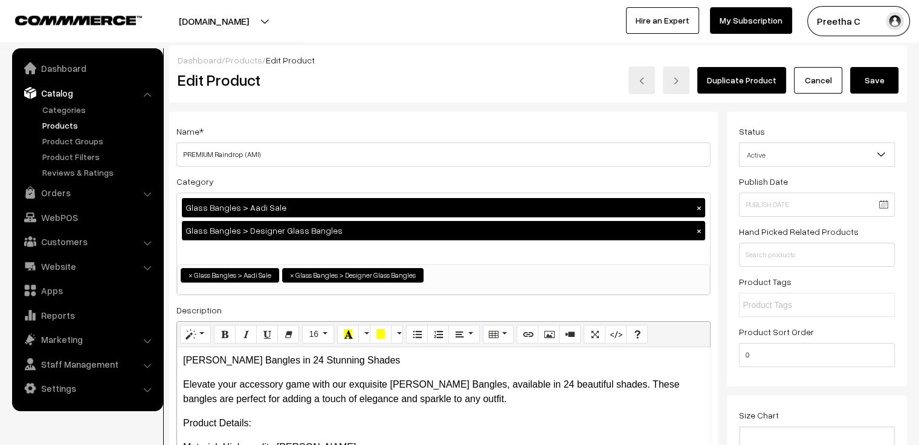
click at [871, 87] on button "Save" at bounding box center [874, 80] width 48 height 27
click at [811, 85] on link "Cancel" at bounding box center [818, 80] width 48 height 27
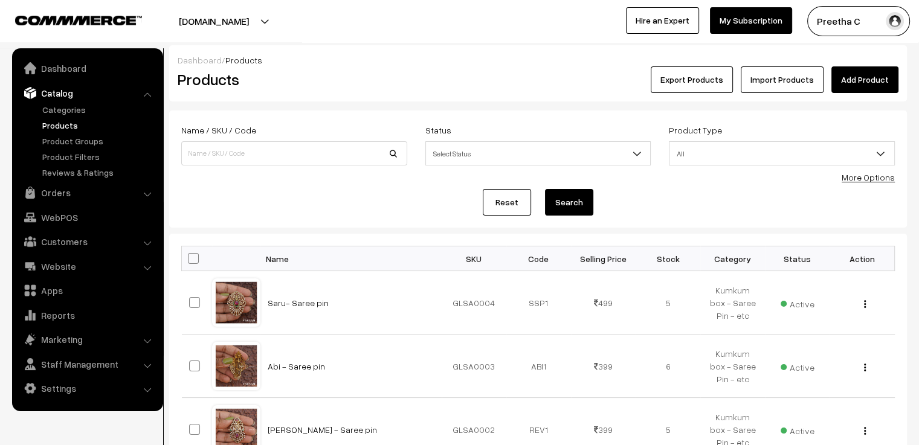
click at [254, 165] on div "Name / SKU / Code" at bounding box center [294, 148] width 244 height 50
click at [257, 161] on input at bounding box center [294, 153] width 226 height 24
type input "ami"
click at [545, 189] on button "Search" at bounding box center [569, 202] width 48 height 27
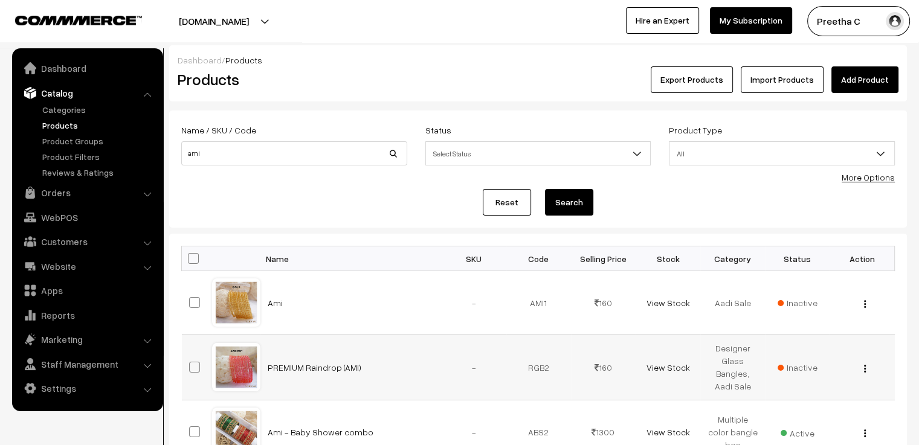
click at [194, 365] on span at bounding box center [194, 367] width 11 height 11
click at [191, 364] on input "checkbox" at bounding box center [187, 360] width 8 height 8
checkbox input "true"
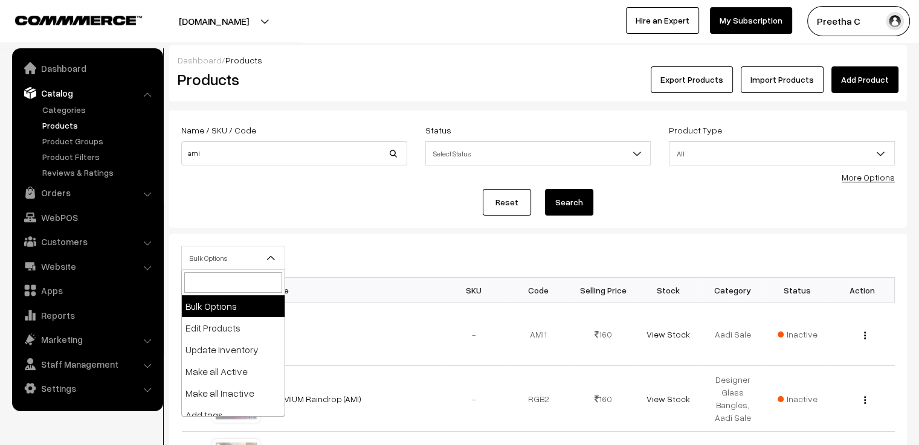
click at [234, 259] on span "Bulk Options" at bounding box center [233, 258] width 103 height 21
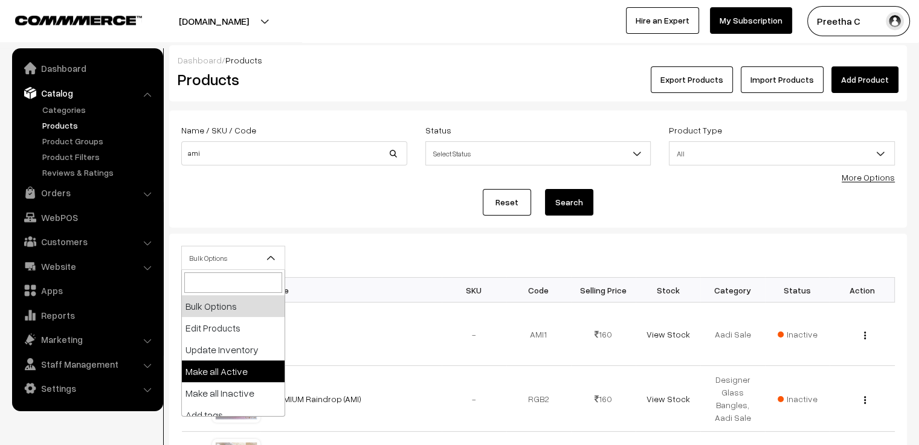
select select "active"
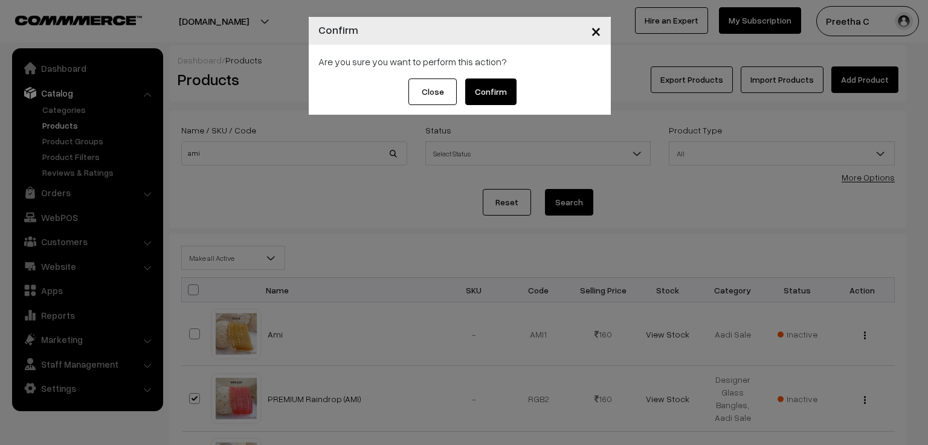
click at [493, 97] on button "Confirm" at bounding box center [490, 92] width 51 height 27
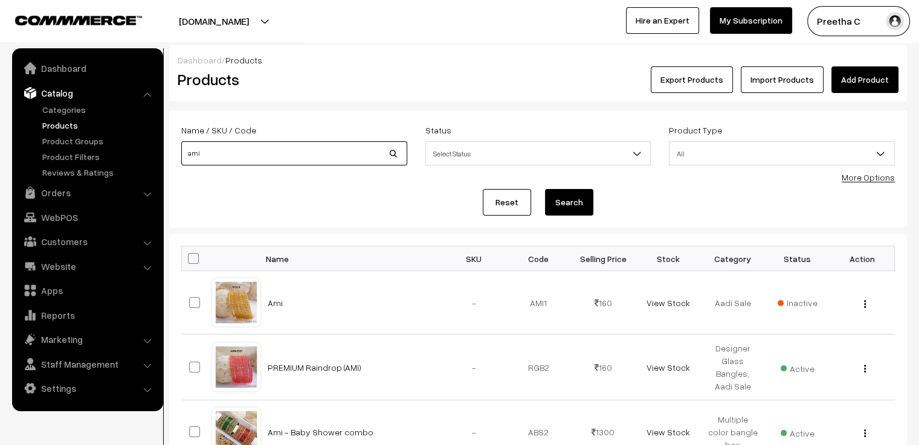
drag, startPoint x: 293, startPoint y: 156, endPoint x: 172, endPoint y: 151, distance: 120.9
click at [172, 151] on div "Name / SKU / Code ami" at bounding box center [294, 148] width 244 height 50
type input "mon"
click at [545, 189] on button "Search" at bounding box center [569, 202] width 48 height 27
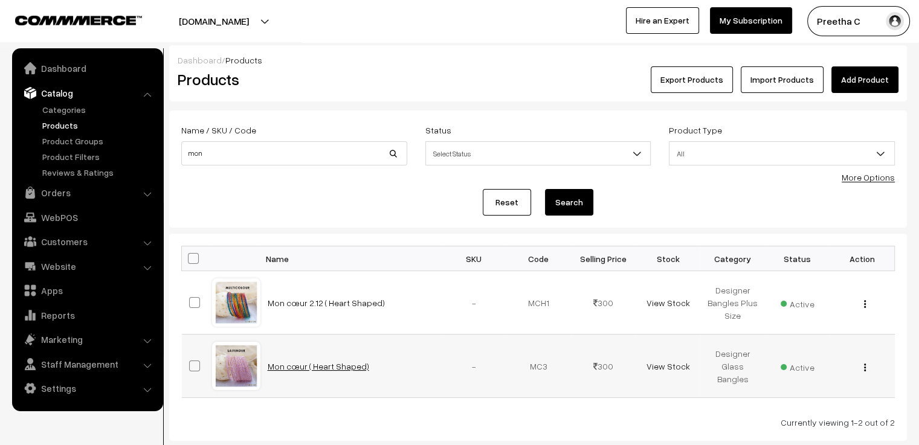
click at [355, 365] on link "Mon cœur ( Heart Shaped)" at bounding box center [318, 366] width 101 height 10
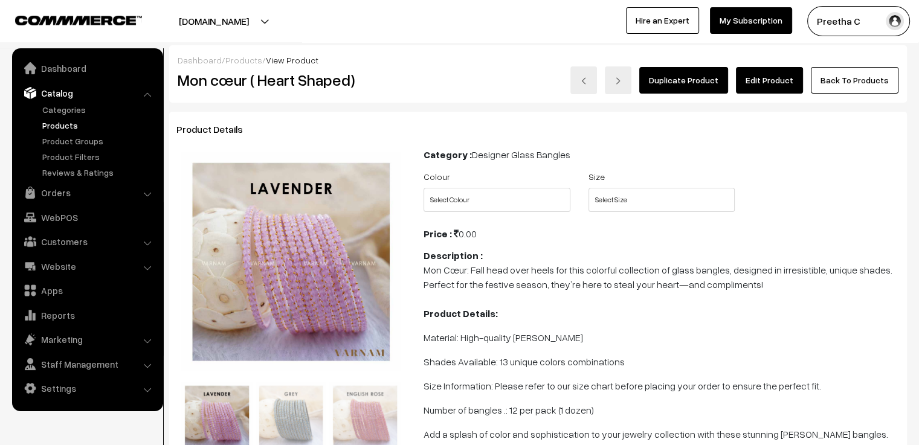
click at [769, 84] on link "Edit Product" at bounding box center [769, 80] width 67 height 27
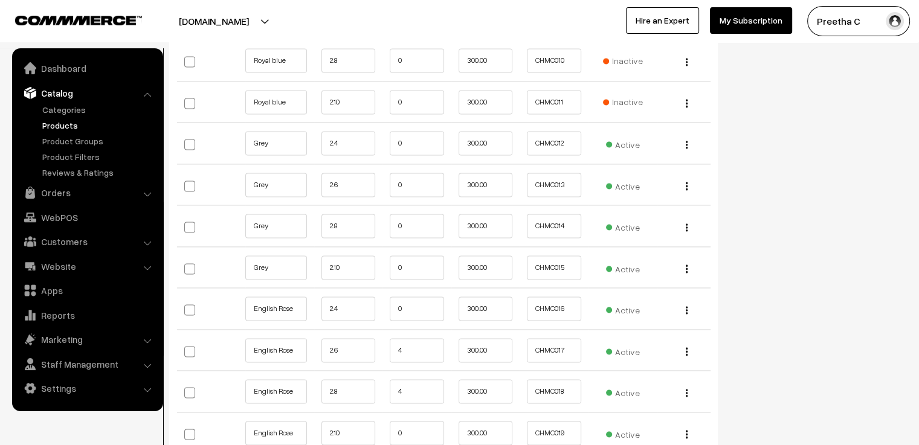
scroll to position [1752, 0]
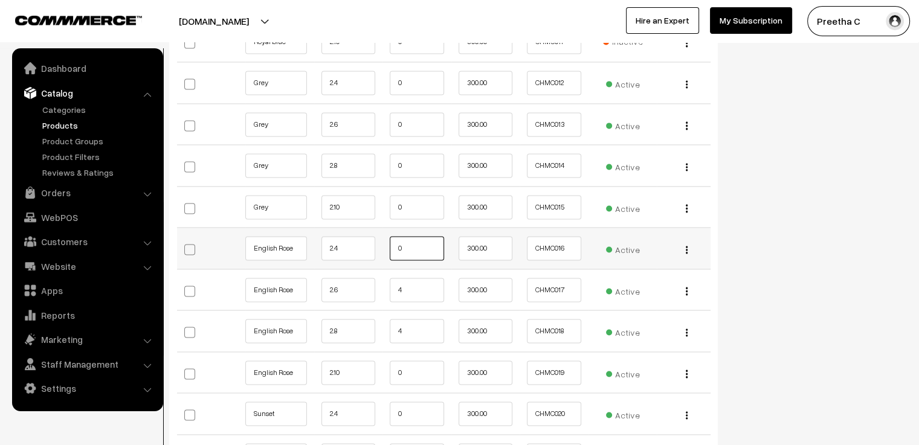
click at [417, 241] on input "0" at bounding box center [417, 248] width 54 height 24
click at [416, 269] on td "4" at bounding box center [416, 290] width 69 height 42
click at [411, 319] on input "4" at bounding box center [417, 331] width 54 height 24
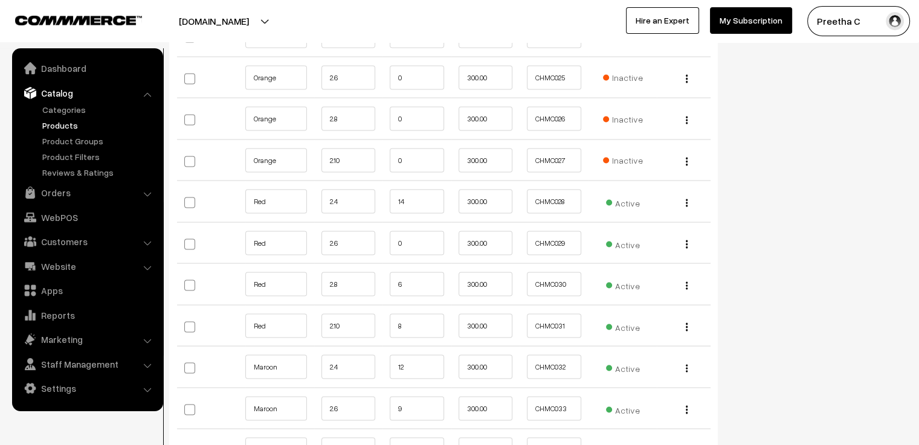
scroll to position [2356, 0]
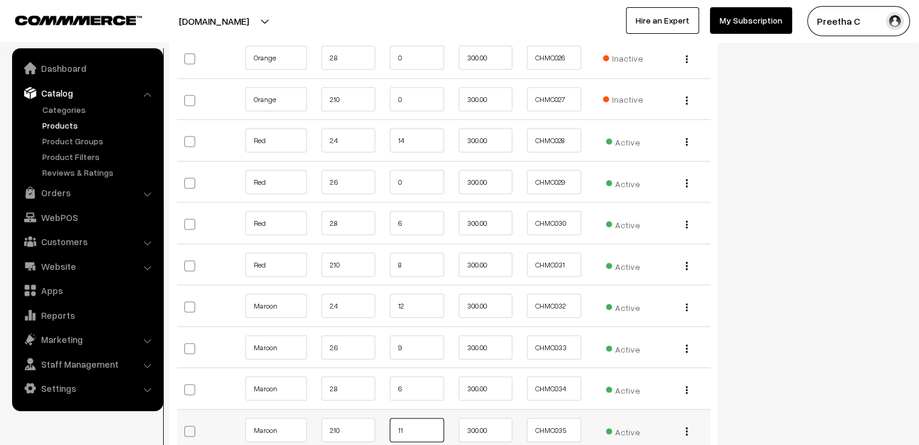
click at [425, 419] on input "11" at bounding box center [417, 431] width 54 height 24
type input "10"
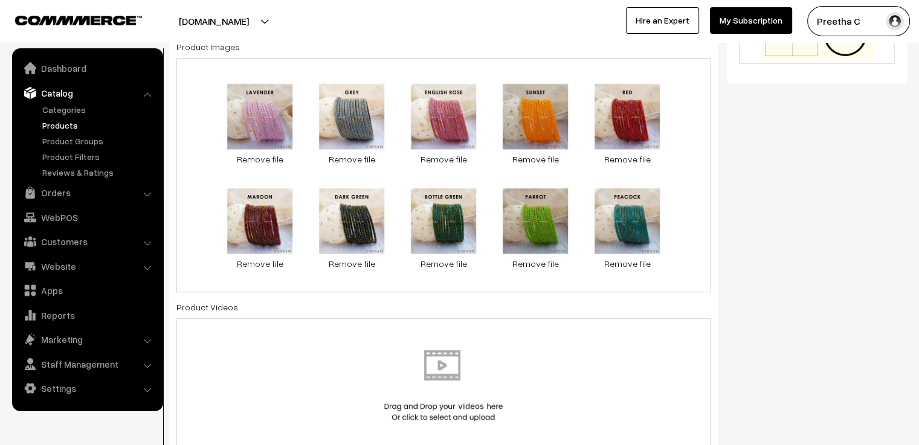
scroll to position [0, 0]
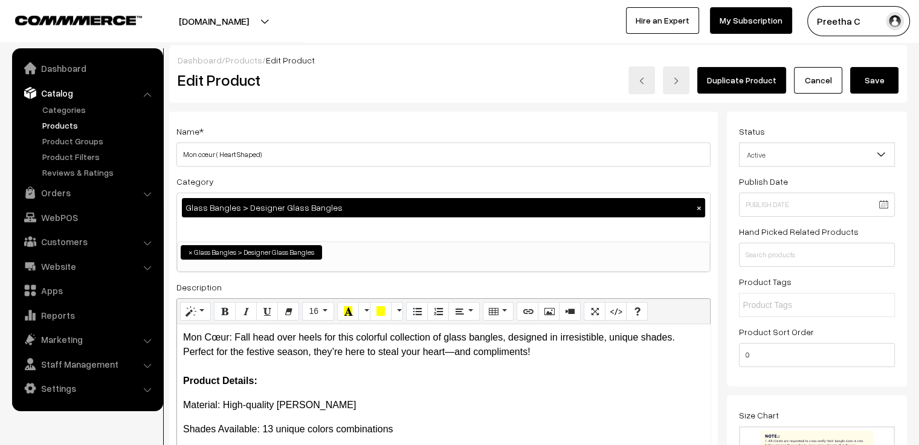
click at [869, 88] on button "Save" at bounding box center [874, 80] width 48 height 27
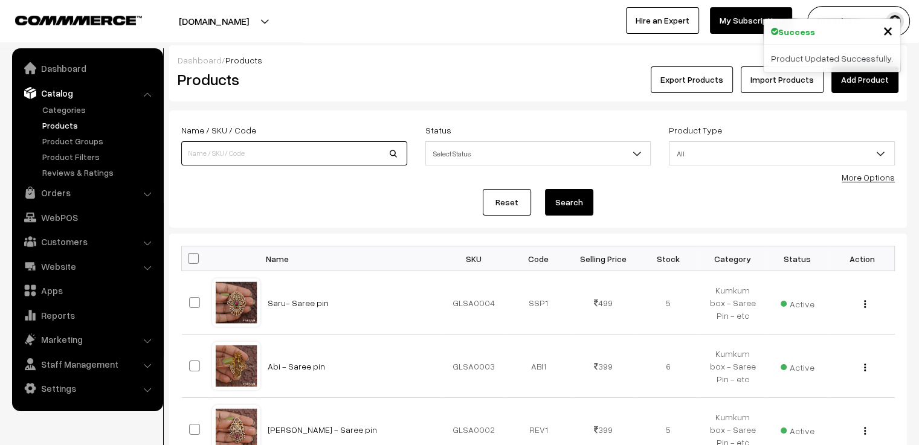
click at [281, 152] on input at bounding box center [294, 153] width 226 height 24
type input "yuk"
click at [545, 189] on button "Search" at bounding box center [569, 202] width 48 height 27
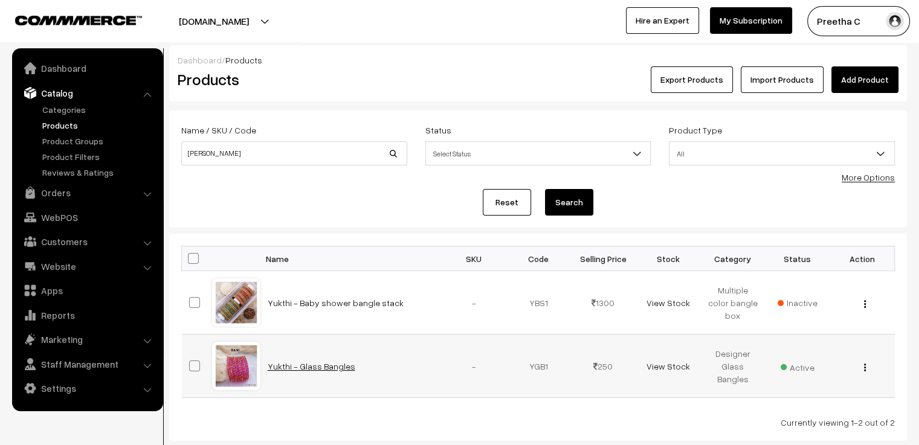
click at [304, 367] on link "Yukthi - Glass Bangles" at bounding box center [312, 366] width 88 height 10
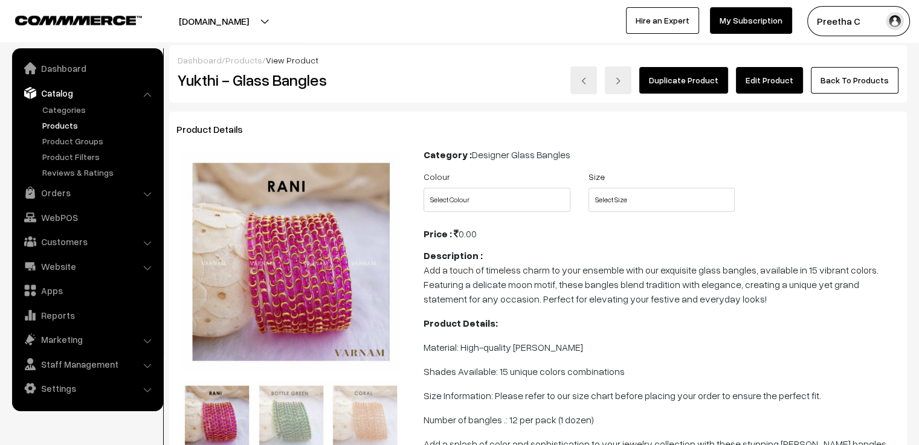
click at [759, 80] on link "Edit Product" at bounding box center [769, 80] width 67 height 27
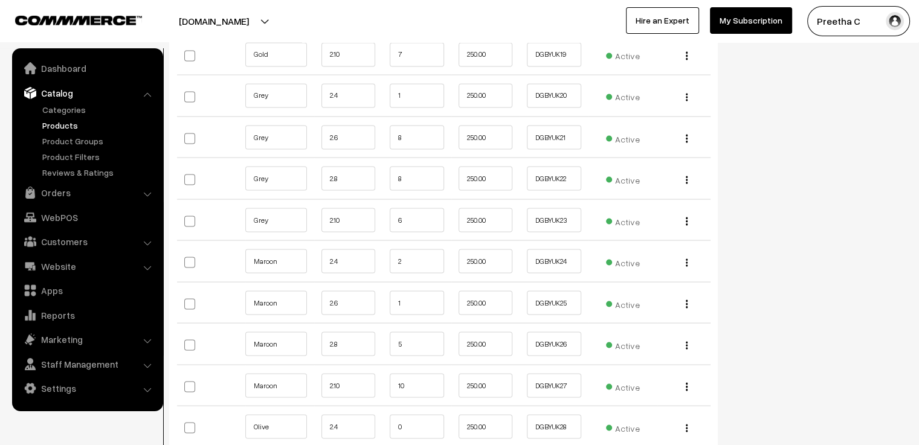
scroll to position [2235, 0]
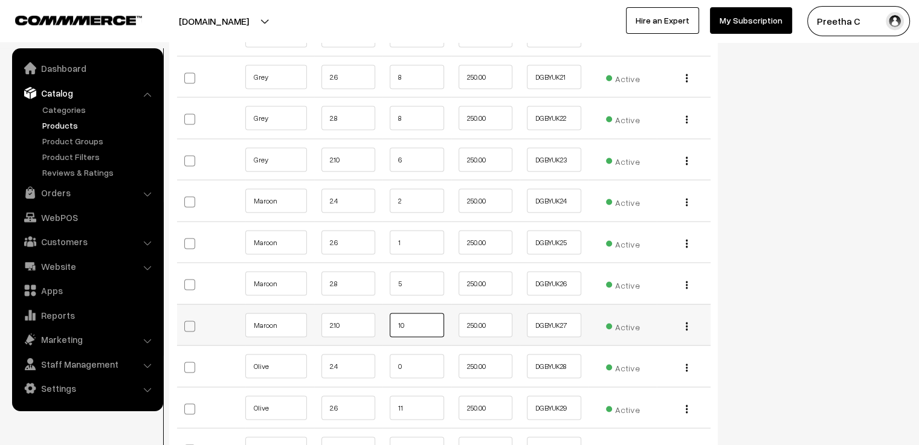
click at [411, 313] on input "10" at bounding box center [417, 325] width 54 height 24
drag, startPoint x: 417, startPoint y: 307, endPoint x: 384, endPoint y: 308, distance: 32.6
click at [384, 308] on td "10" at bounding box center [416, 325] width 69 height 42
type input "9"
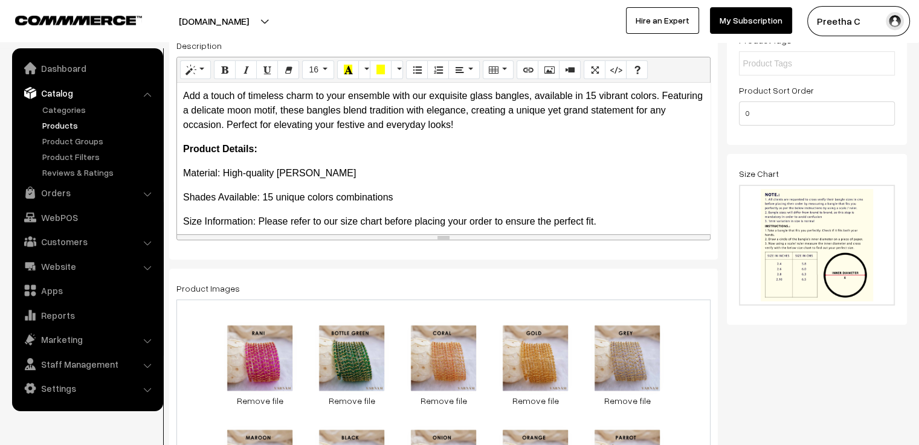
scroll to position [0, 0]
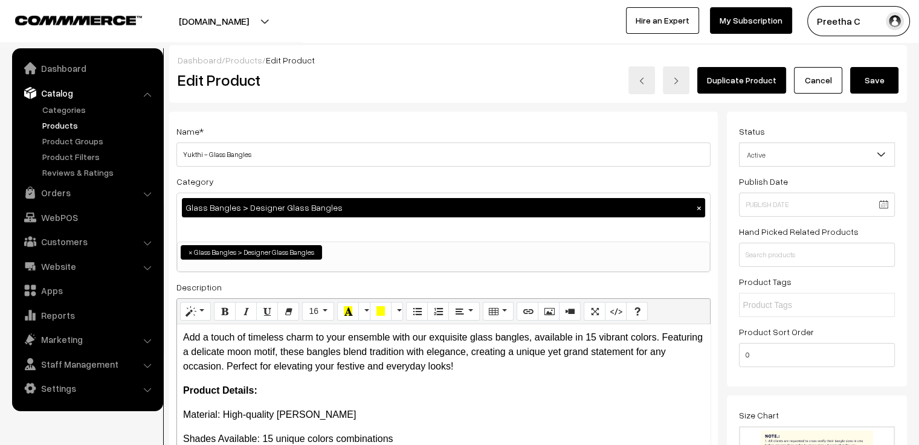
click at [867, 83] on button "Save" at bounding box center [874, 80] width 48 height 27
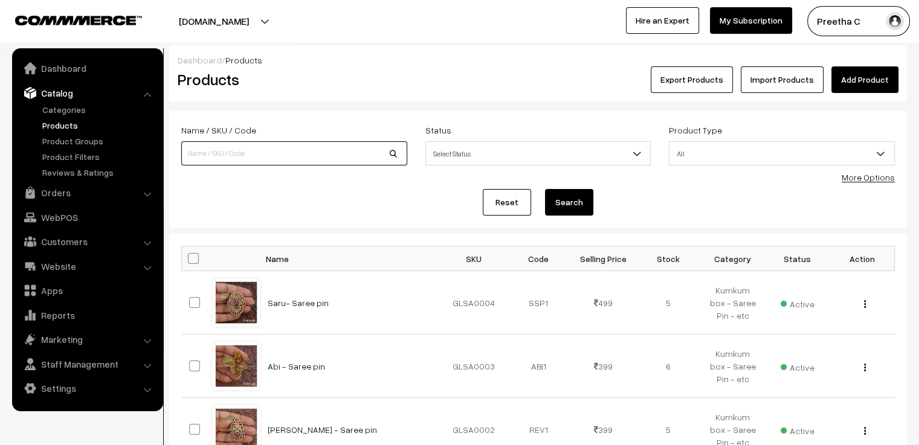
click at [294, 155] on input at bounding box center [294, 153] width 226 height 24
type input "divy"
click at [545, 189] on button "Search" at bounding box center [569, 202] width 48 height 27
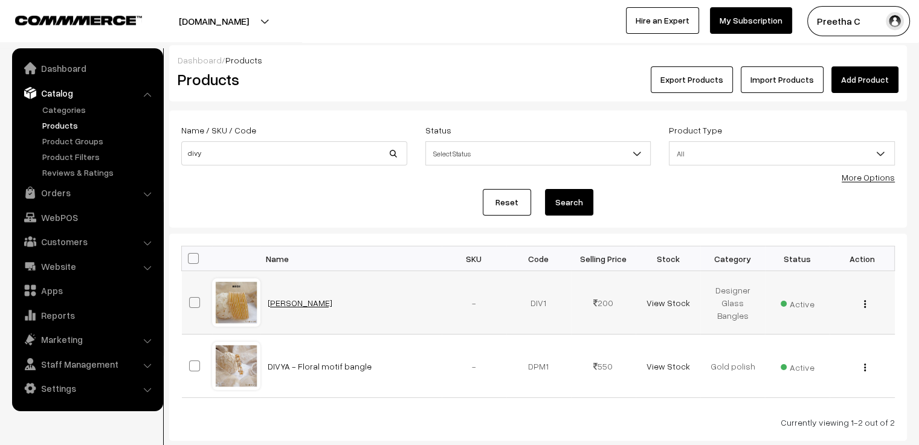
click at [287, 303] on link "[PERSON_NAME]" at bounding box center [300, 303] width 65 height 10
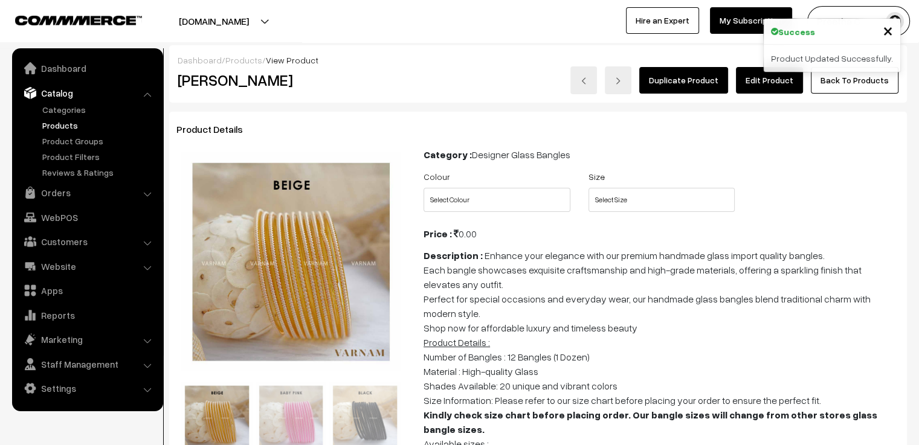
click at [765, 81] on link "Edit Product" at bounding box center [769, 80] width 67 height 27
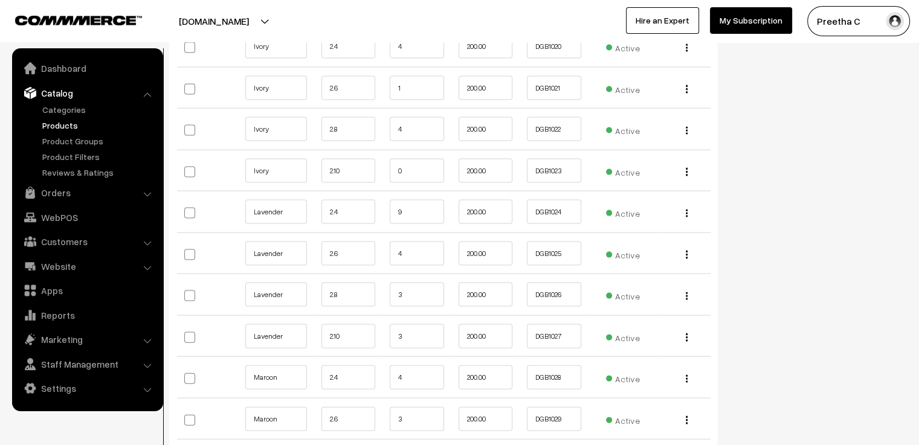
scroll to position [2597, 0]
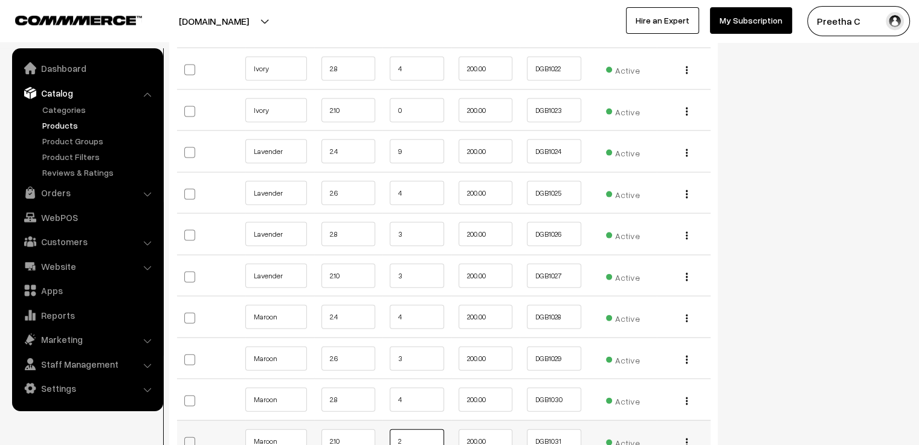
click at [421, 429] on input "2" at bounding box center [417, 441] width 54 height 24
type input "1"
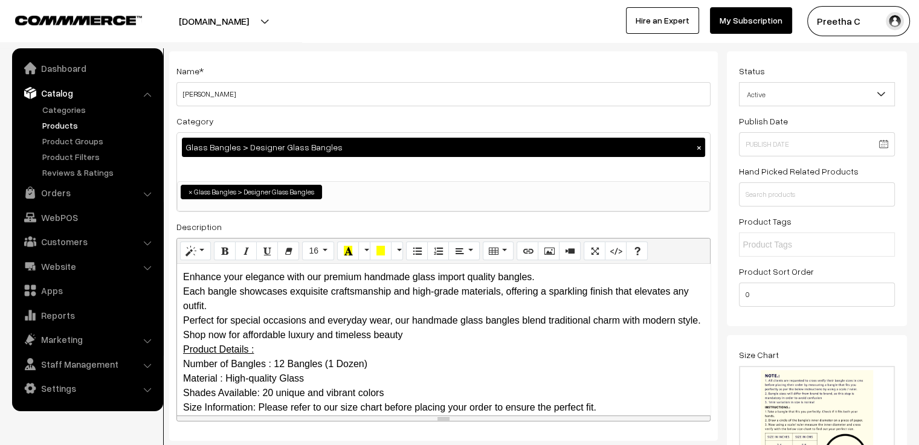
scroll to position [0, 0]
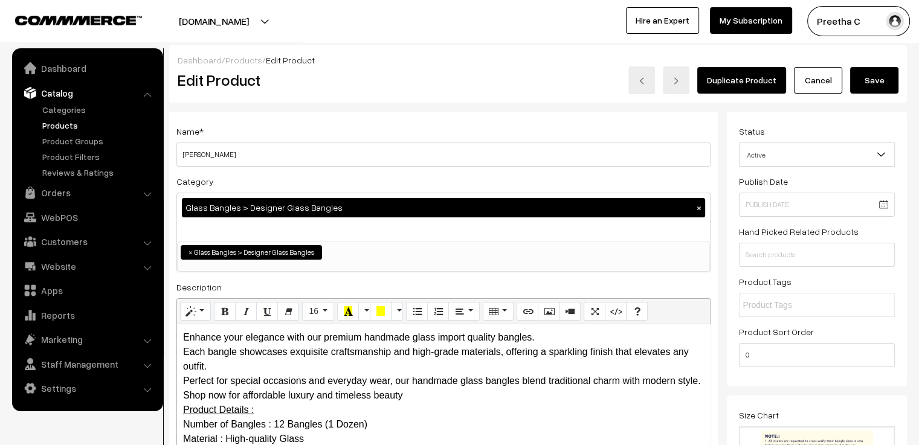
click at [873, 80] on button "Save" at bounding box center [874, 80] width 48 height 27
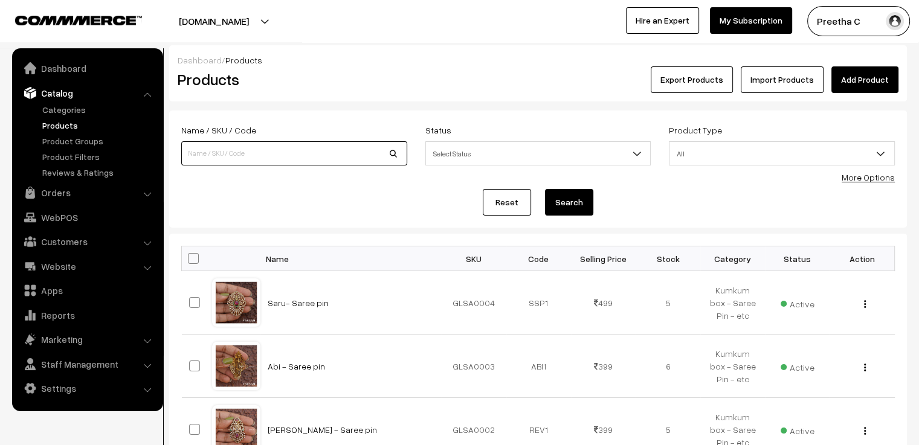
click at [282, 155] on input at bounding box center [294, 153] width 226 height 24
type input "aara"
click at [545, 189] on button "Search" at bounding box center [569, 202] width 48 height 27
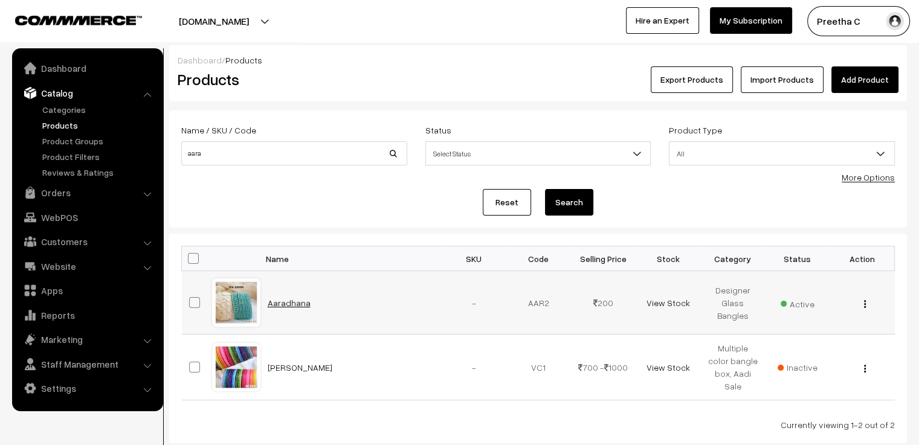
click at [287, 303] on link "Aaradhana" at bounding box center [289, 303] width 43 height 10
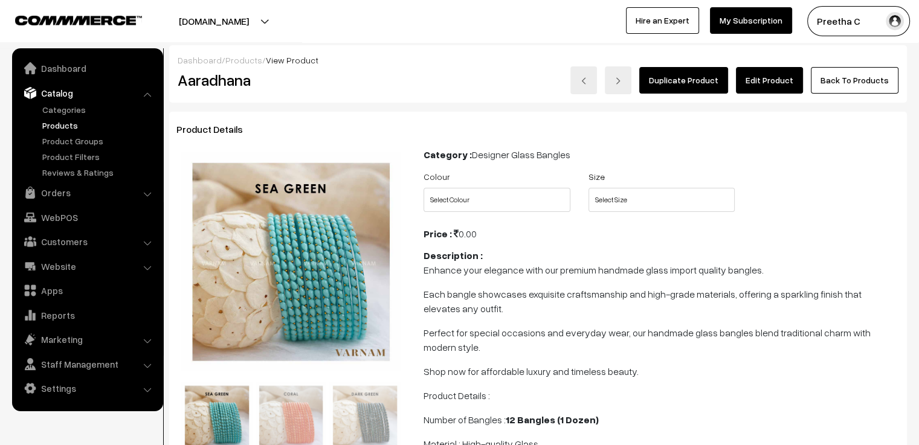
click at [756, 81] on link "Edit Product" at bounding box center [769, 80] width 67 height 27
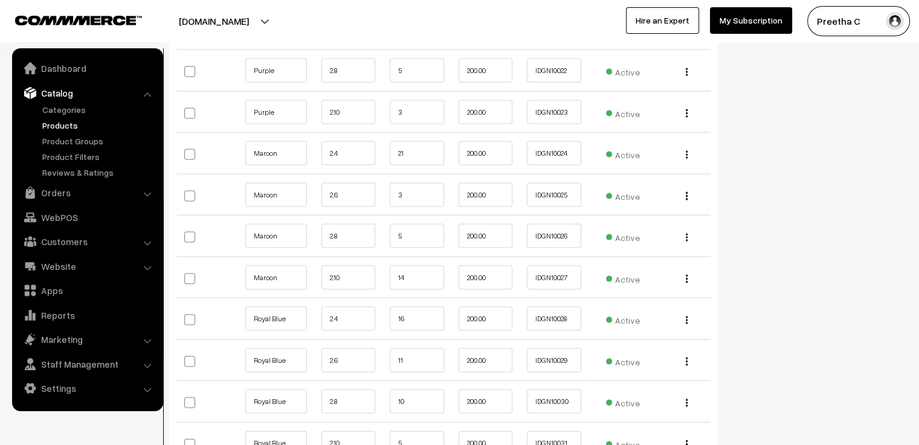
scroll to position [2551, 0]
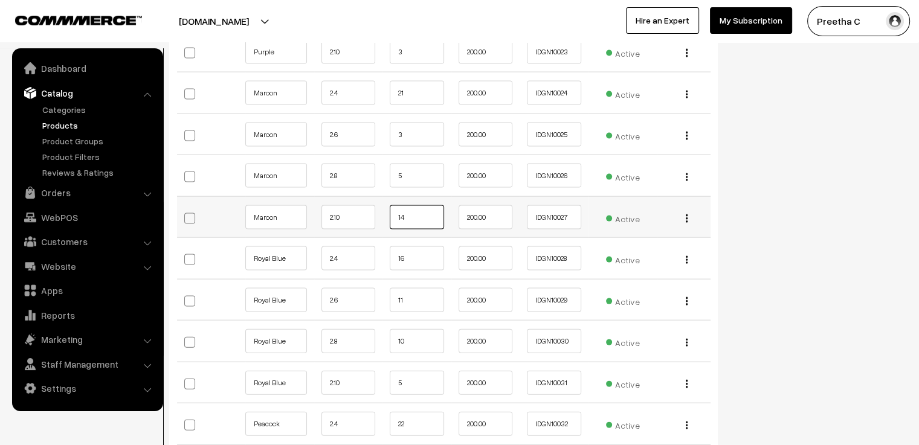
click at [407, 205] on input "14" at bounding box center [417, 217] width 54 height 24
type input "13"
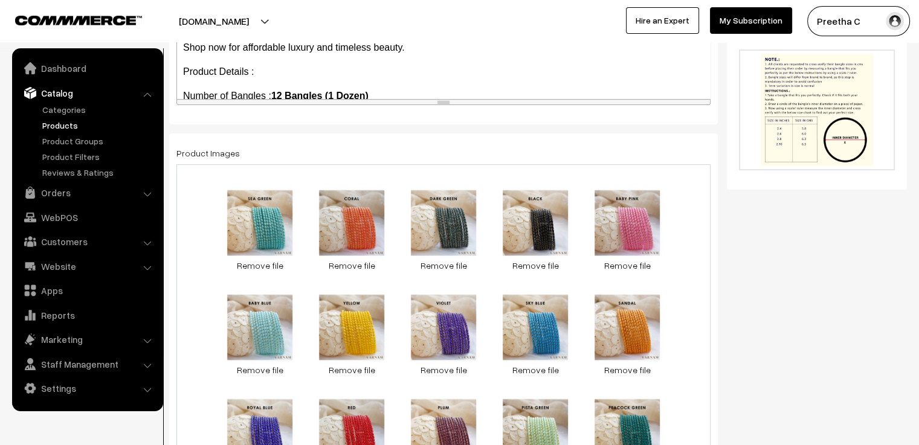
scroll to position [14, 0]
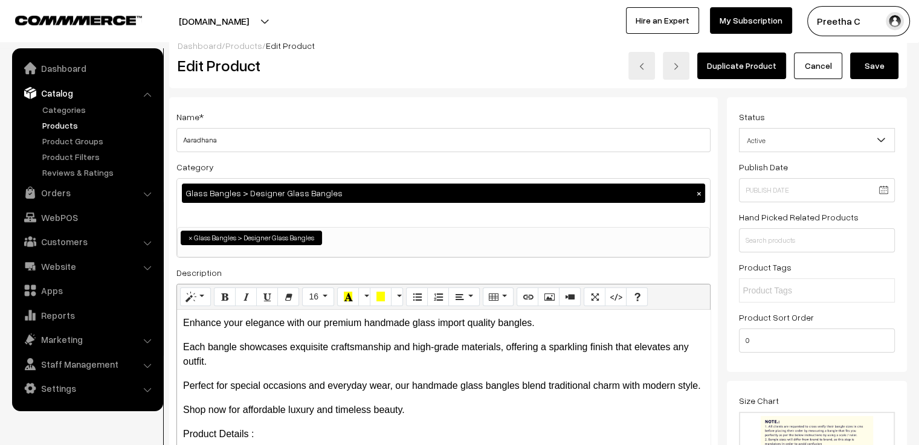
click at [864, 65] on button "Save" at bounding box center [874, 66] width 48 height 27
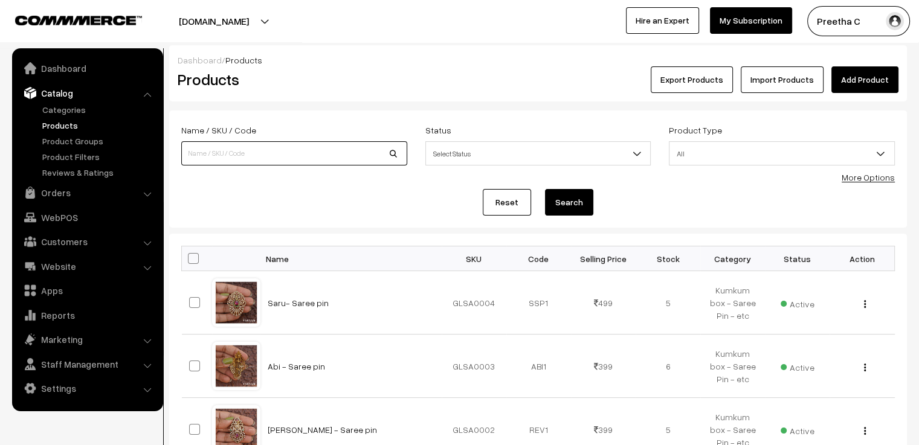
click at [281, 144] on input at bounding box center [294, 153] width 226 height 24
type input "[PERSON_NAME]"
click at [545, 189] on button "Search" at bounding box center [569, 202] width 48 height 27
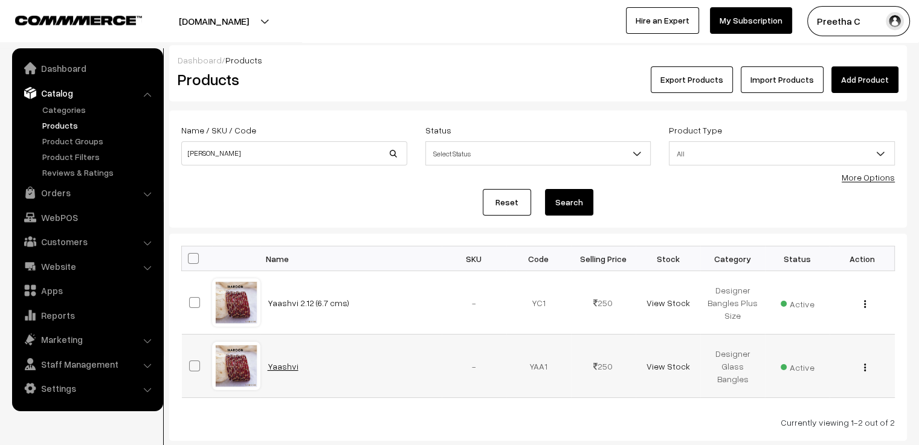
click at [287, 363] on link "Yaashvi" at bounding box center [283, 366] width 31 height 10
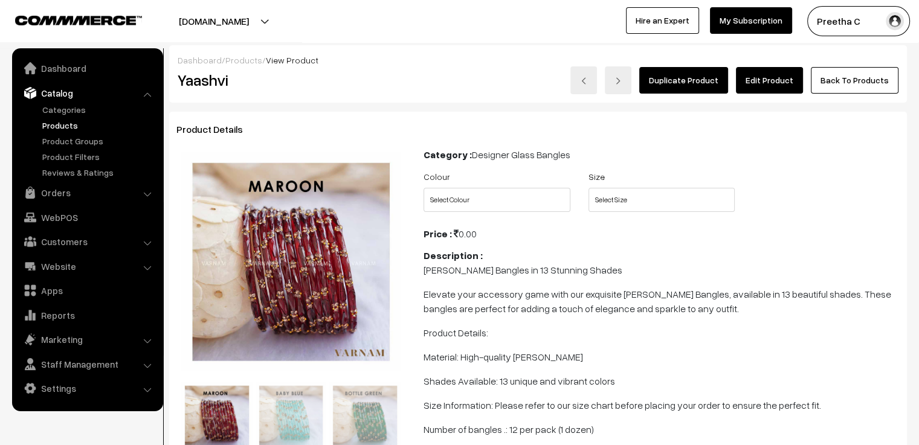
click at [773, 82] on link "Edit Product" at bounding box center [769, 80] width 67 height 27
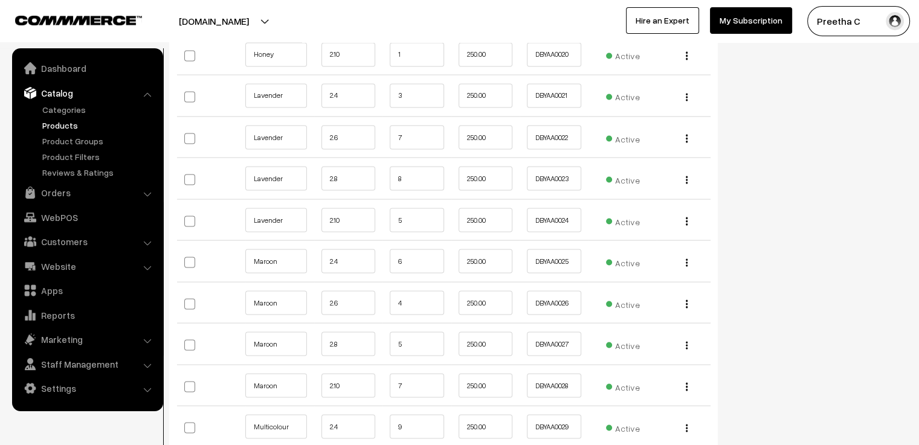
scroll to position [2295, 0]
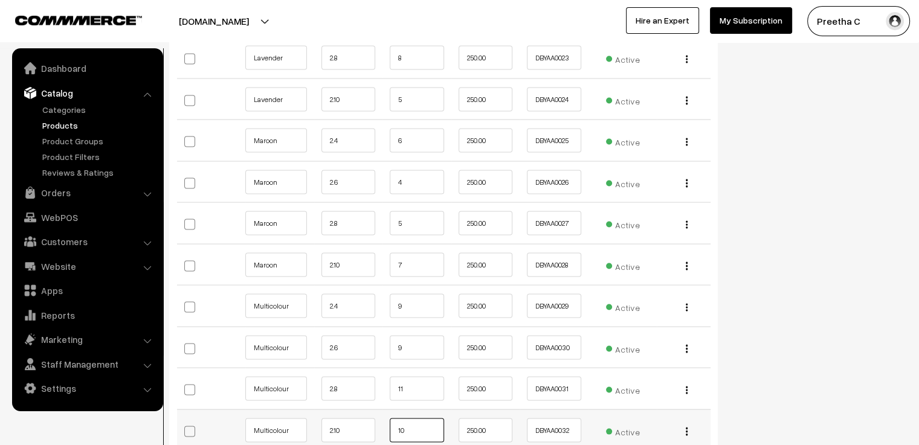
drag, startPoint x: 419, startPoint y: 424, endPoint x: 395, endPoint y: 414, distance: 26.3
click at [395, 418] on input "10" at bounding box center [417, 430] width 54 height 24
type input "9"
type input "10"
drag, startPoint x: 408, startPoint y: 248, endPoint x: 393, endPoint y: 252, distance: 15.7
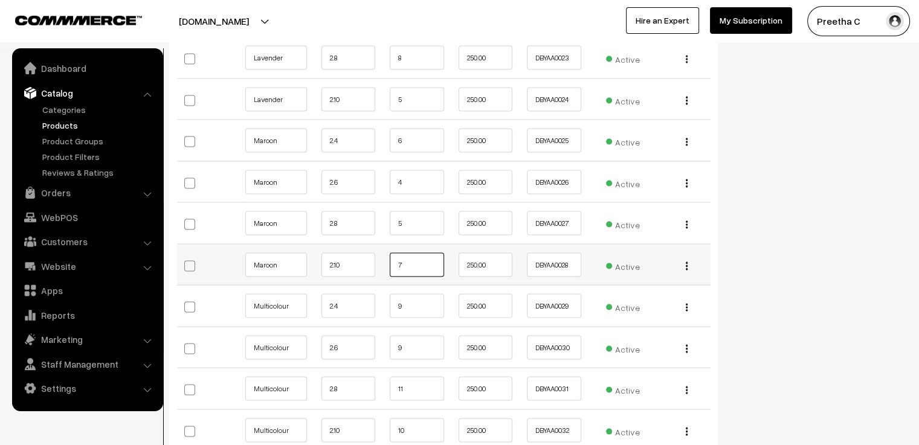
click at [393, 252] on input "7" at bounding box center [417, 264] width 54 height 24
type input "6"
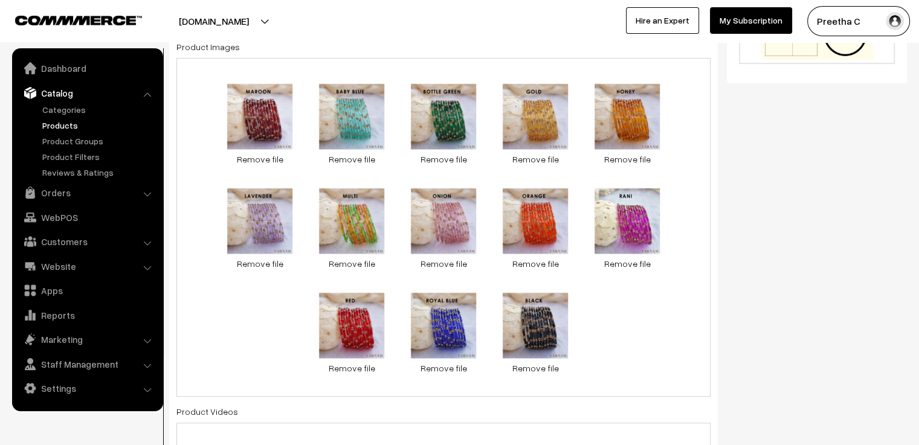
scroll to position [0, 0]
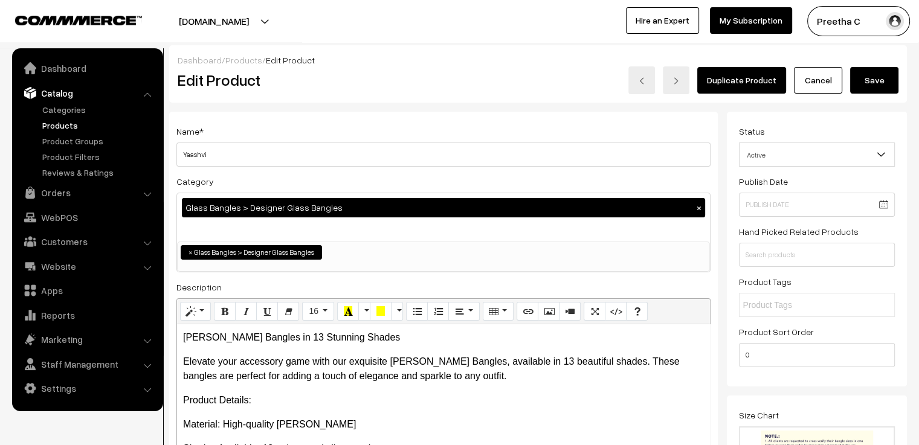
click at [871, 85] on button "Save" at bounding box center [874, 80] width 48 height 27
